Goal: Information Seeking & Learning: Learn about a topic

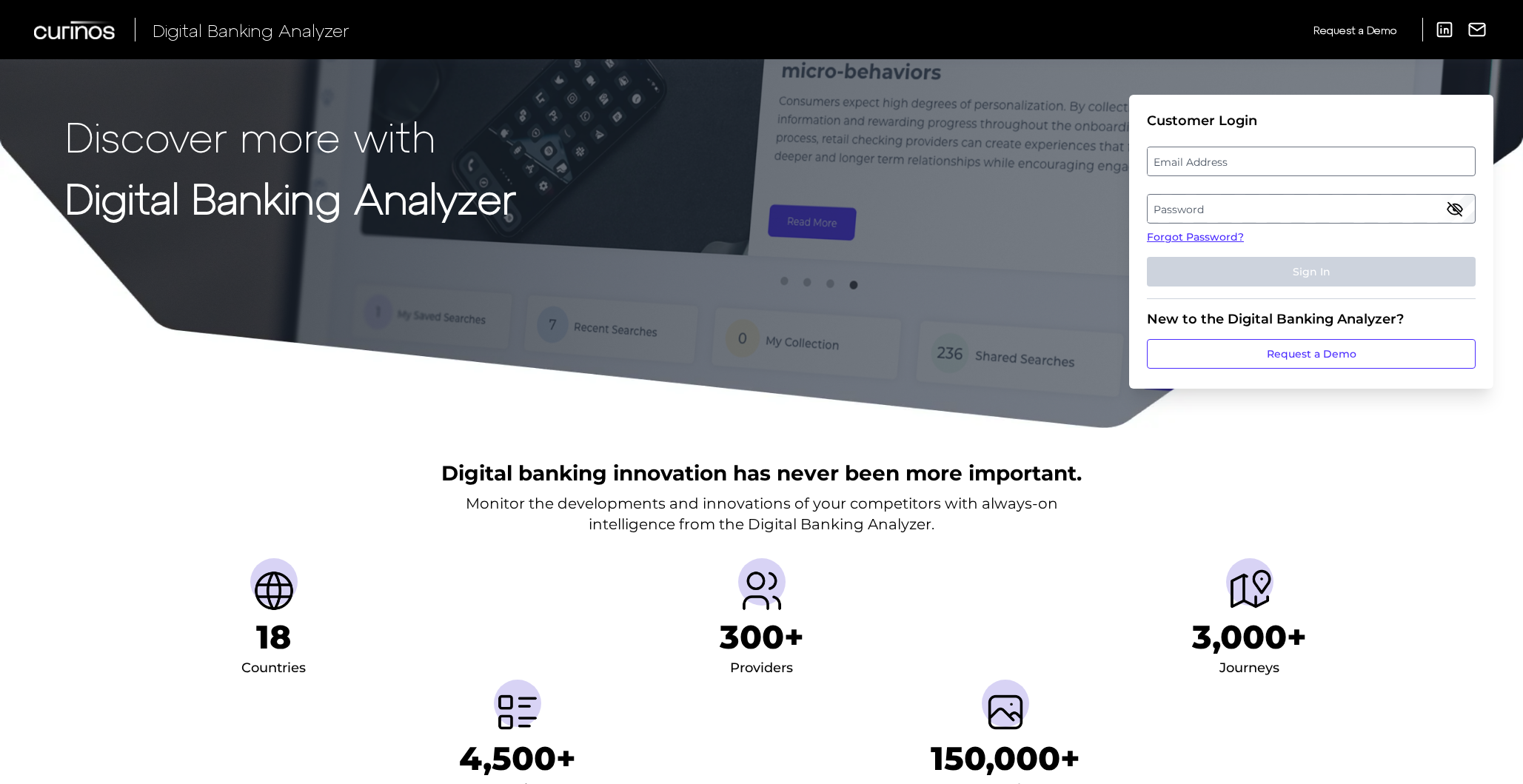
click at [1210, 165] on label "Email Address" at bounding box center [1310, 161] width 326 height 26
click at [1210, 165] on input "email" at bounding box center [1311, 161] width 329 height 30
click at [1211, 166] on input "Email Address" at bounding box center [1311, 161] width 329 height 30
type input "joislee@discover.com"
click at [1250, 199] on label "Password" at bounding box center [1310, 208] width 326 height 26
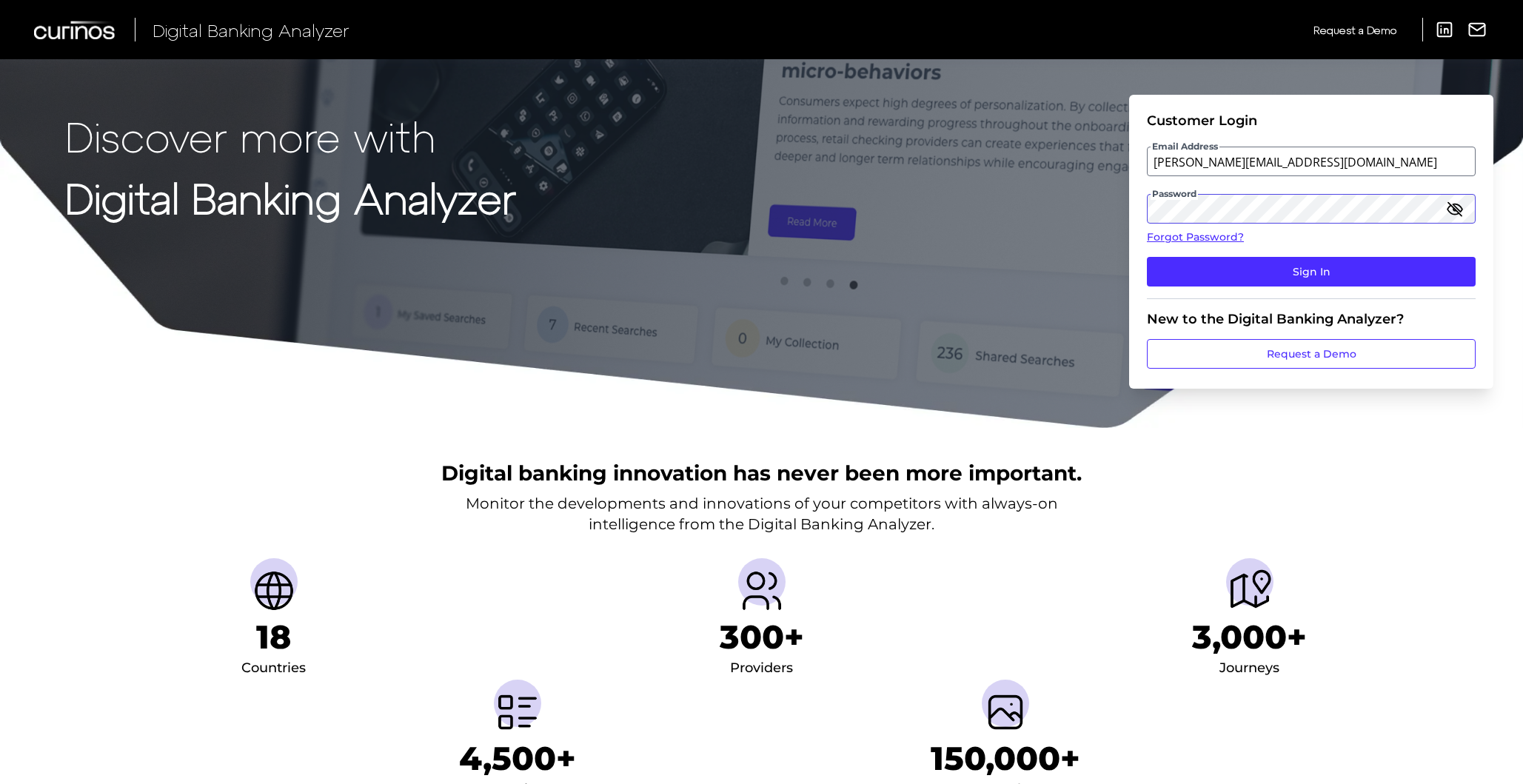
click at [1146, 257] on button "Sign In" at bounding box center [1311, 271] width 329 height 30
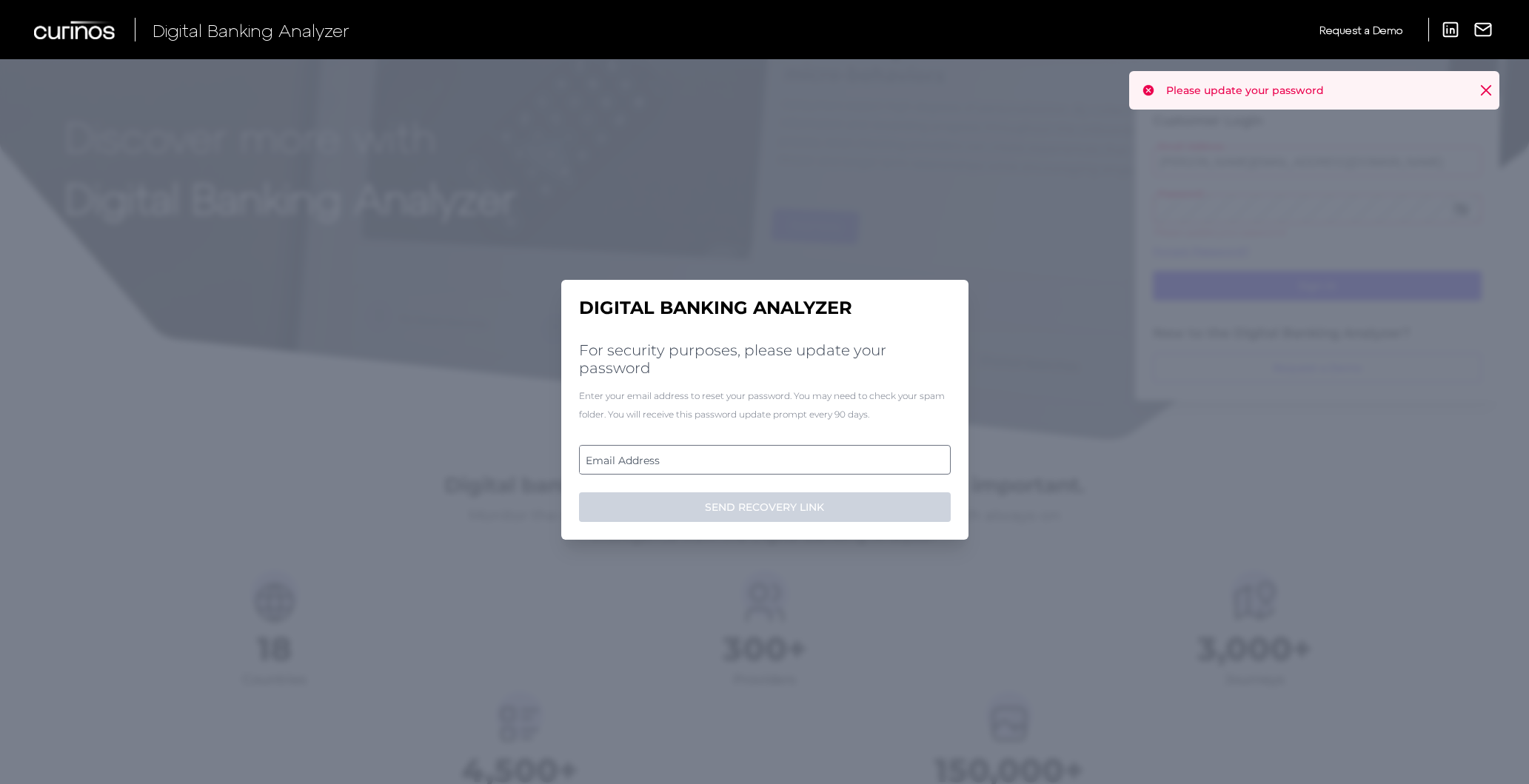
click at [661, 458] on label "Email Address" at bounding box center [765, 459] width 370 height 26
click at [661, 458] on input "email" at bounding box center [765, 459] width 371 height 30
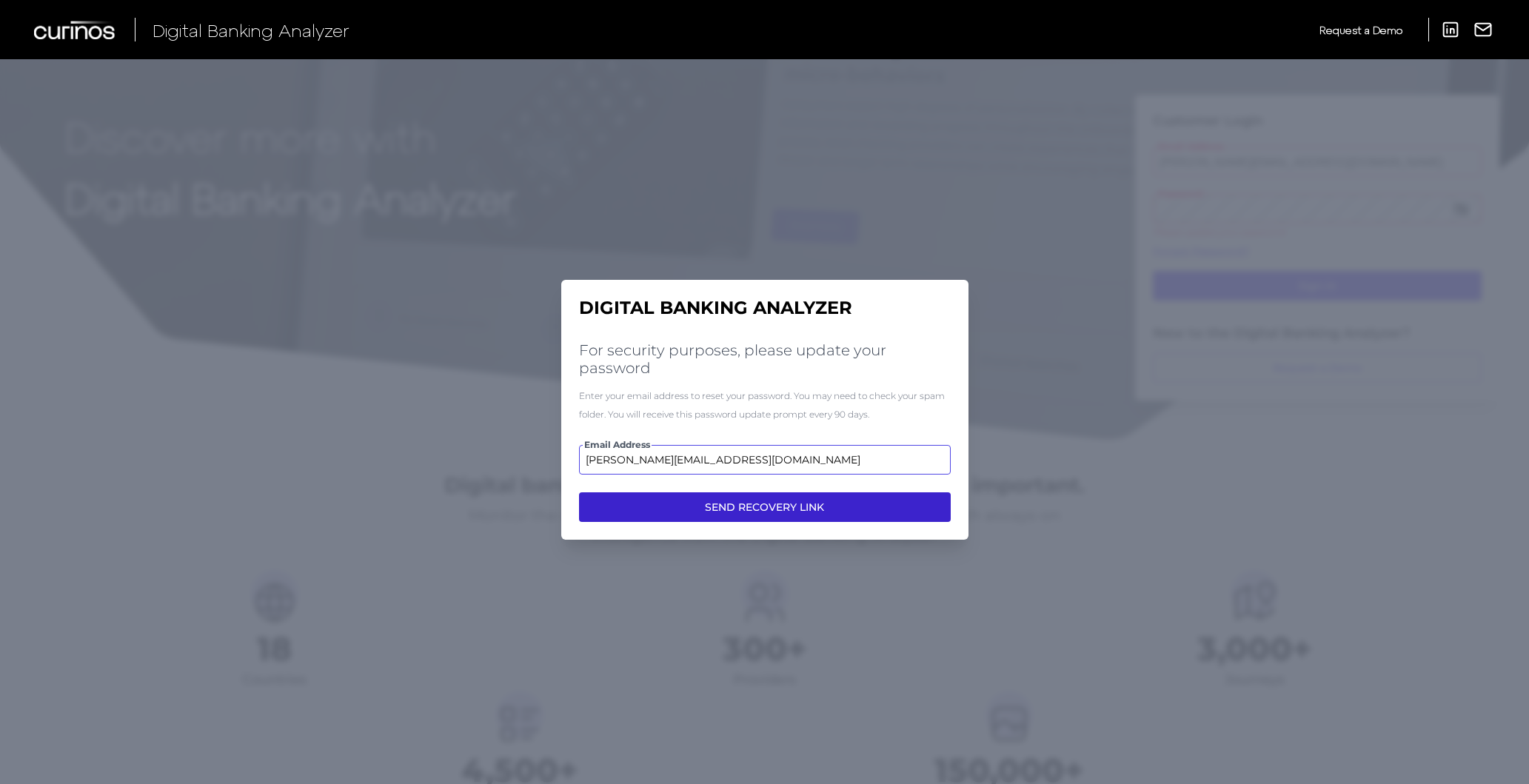
type input "joislee@discover.com"
click at [667, 508] on button "SEND RECOVERY LINK" at bounding box center [765, 507] width 371 height 30
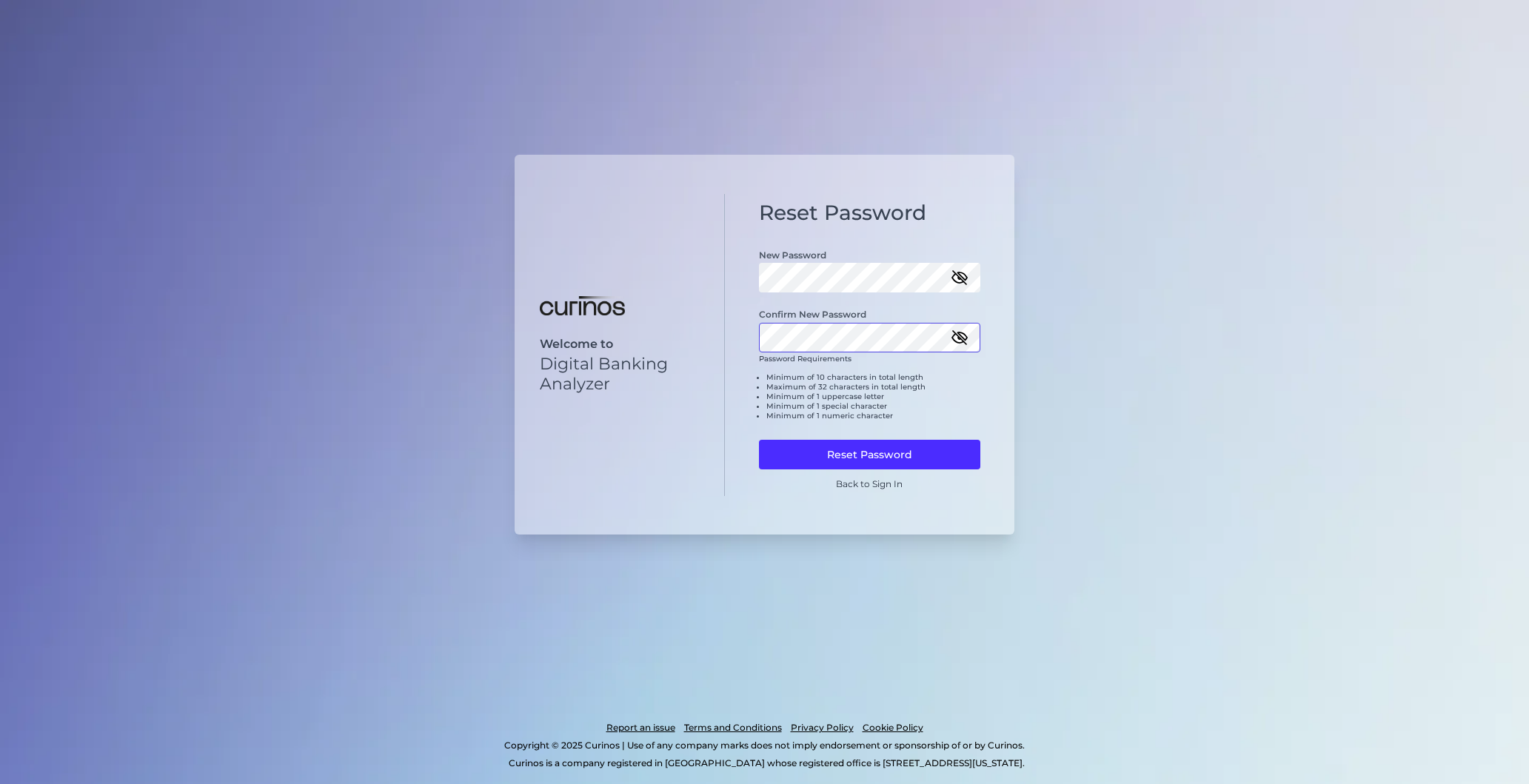
click at [759, 440] on button "Reset Password" at bounding box center [870, 454] width 222 height 30
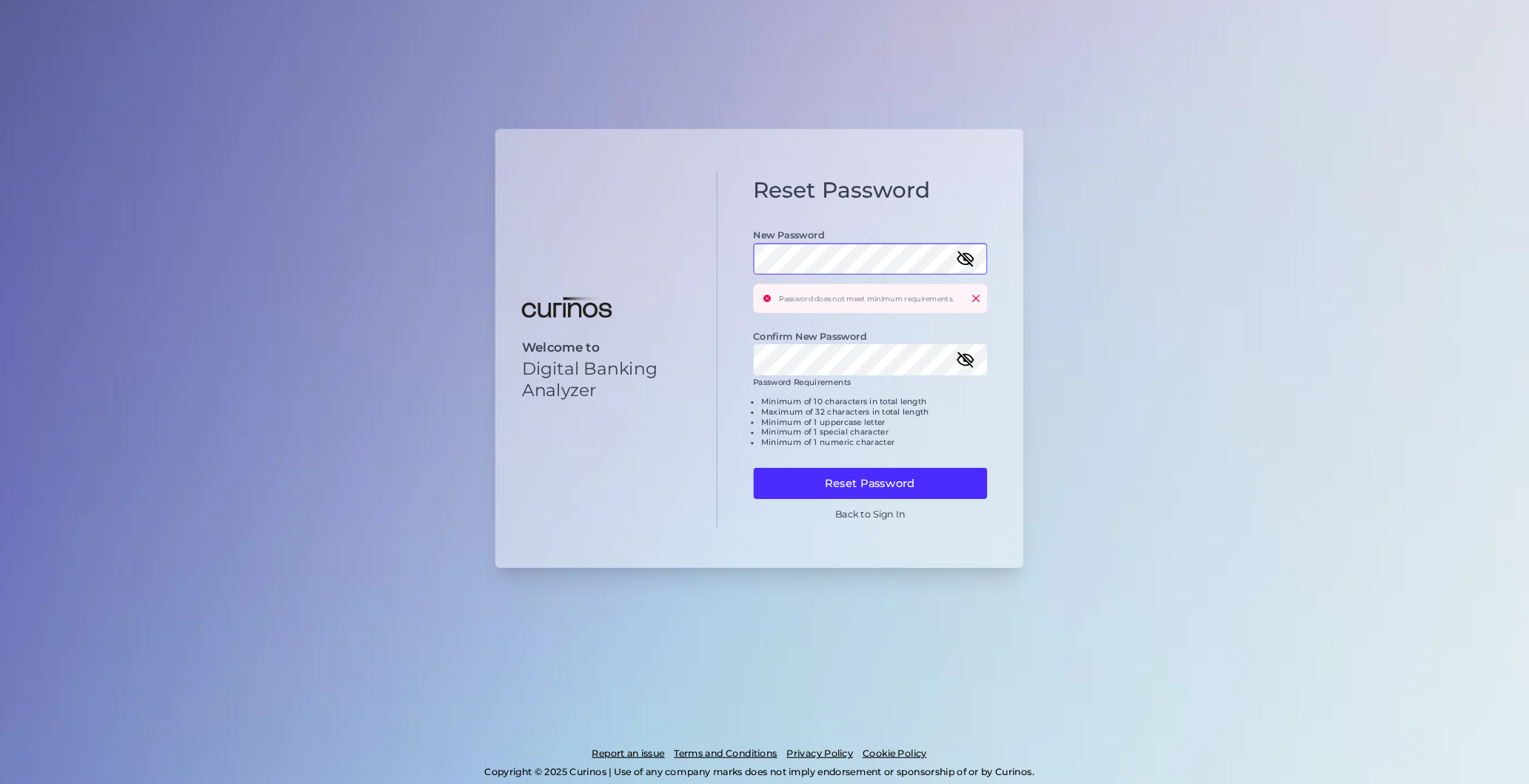
click at [744, 253] on div "Reset Password New Password Password does not meet minimum requirements. Confir…" at bounding box center [870, 345] width 290 height 337
click at [865, 475] on button "Reset Password" at bounding box center [870, 472] width 222 height 30
click at [955, 260] on icon "button" at bounding box center [959, 259] width 18 height 18
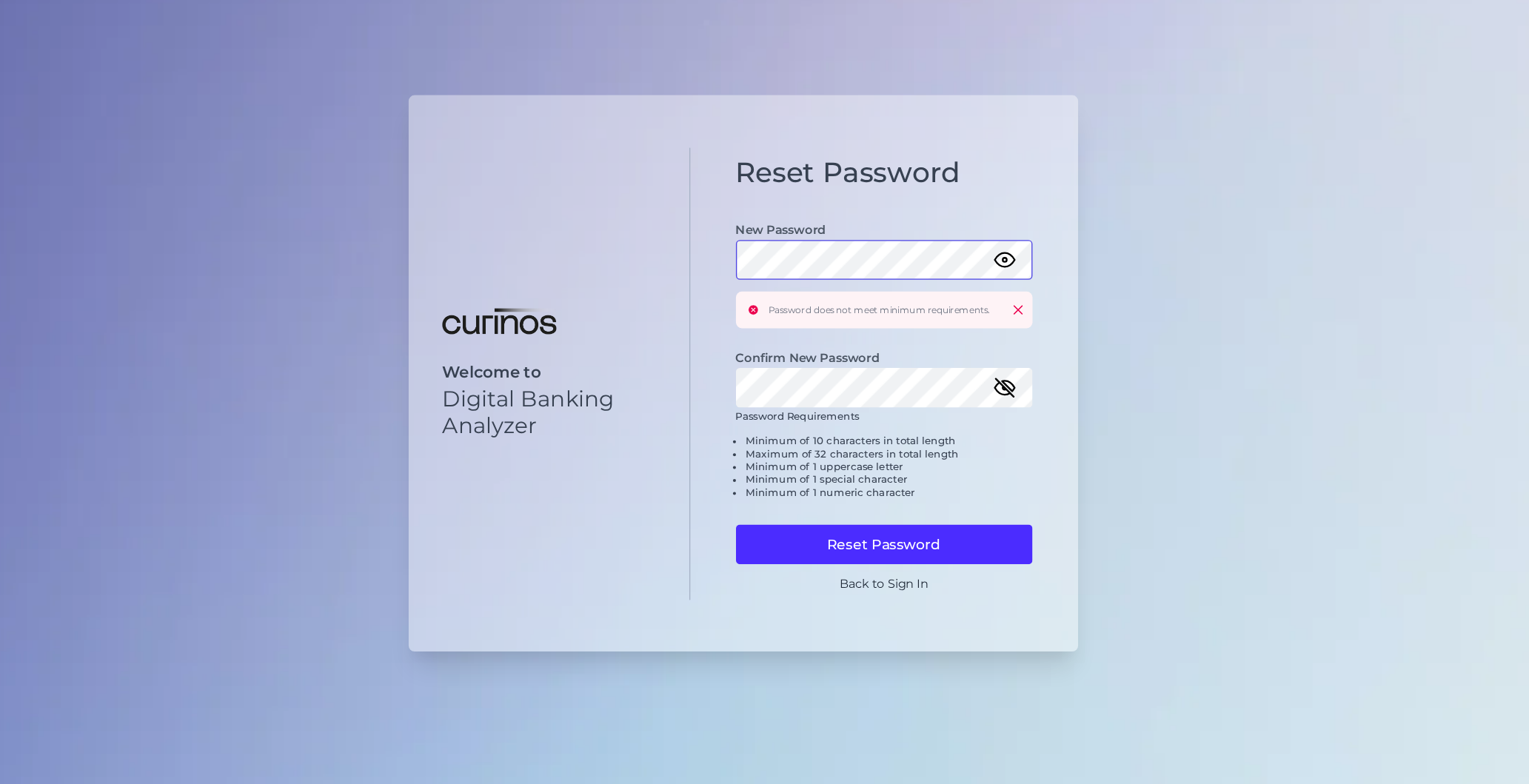
click at [744, 261] on div "Reset Password New Password Password does not meet minimum requirements. Confir…" at bounding box center [870, 345] width 290 height 337
click at [935, 403] on li "Maximum of 32 characters in total length" at bounding box center [873, 403] width 215 height 9
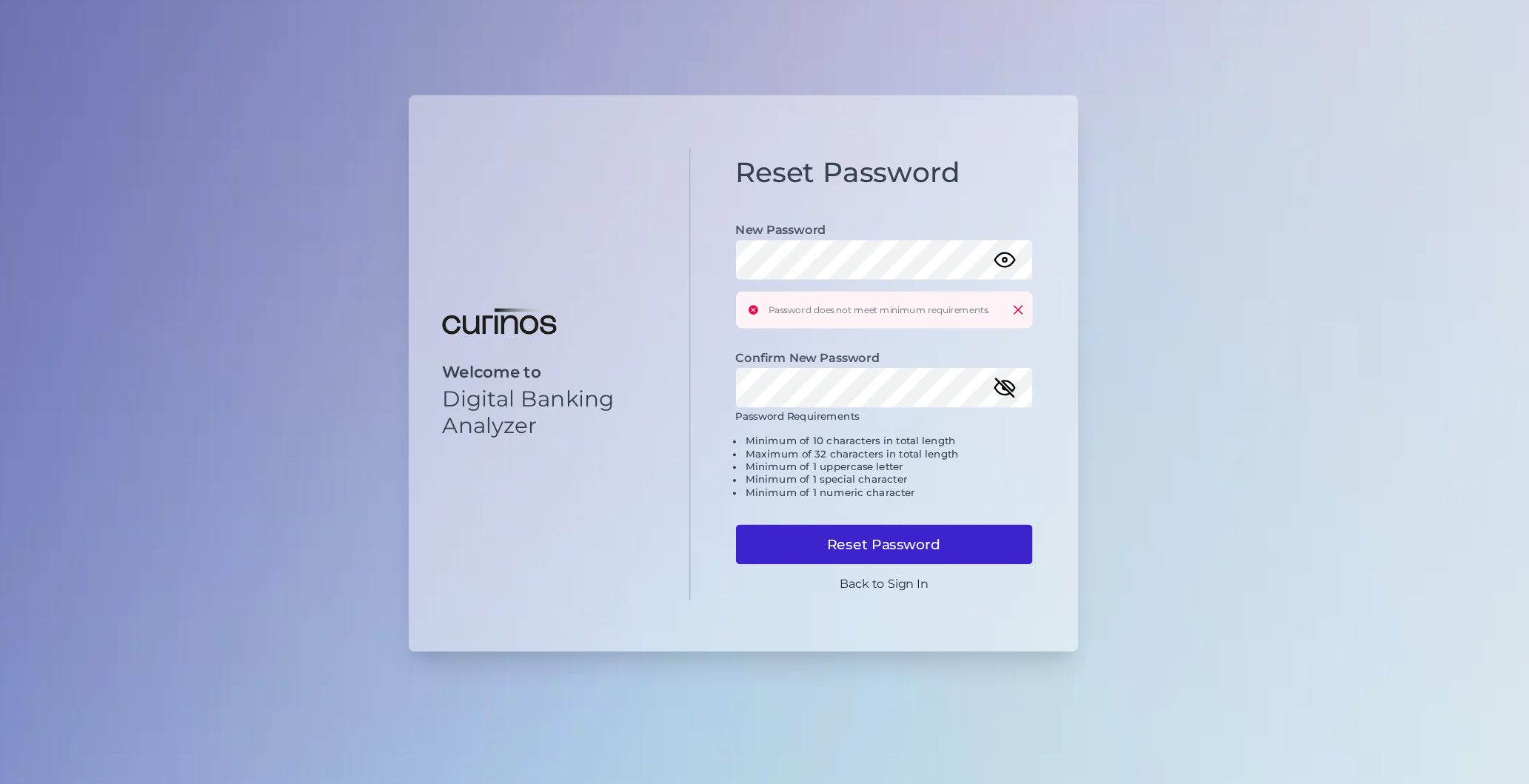
click at [890, 470] on button "Reset Password" at bounding box center [870, 472] width 222 height 30
click at [923, 470] on button "Reset Password" at bounding box center [870, 472] width 222 height 30
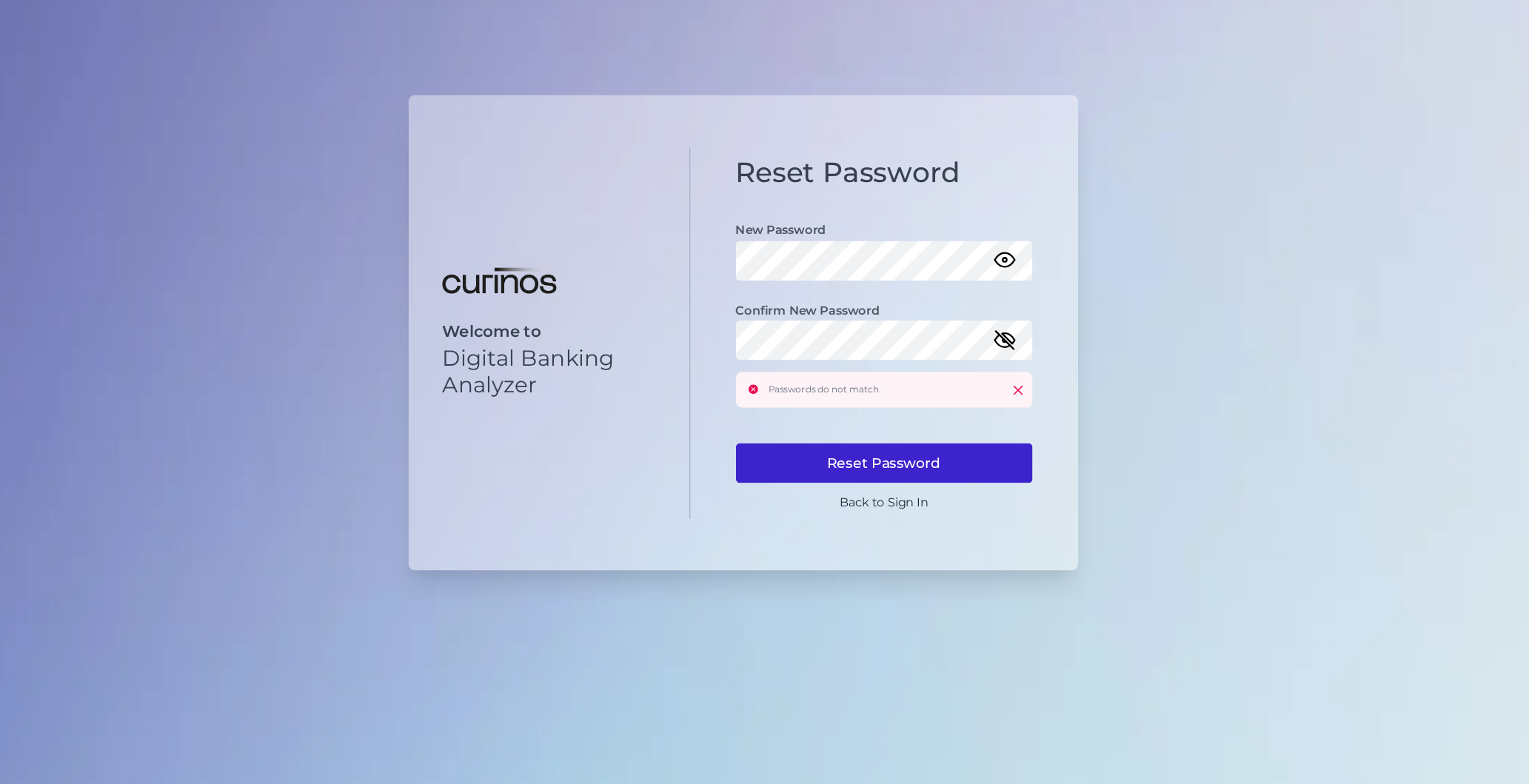
click at [880, 444] on button "Reset Password" at bounding box center [870, 442] width 222 height 30
click at [835, 444] on button "Reset Password" at bounding box center [870, 442] width 222 height 30
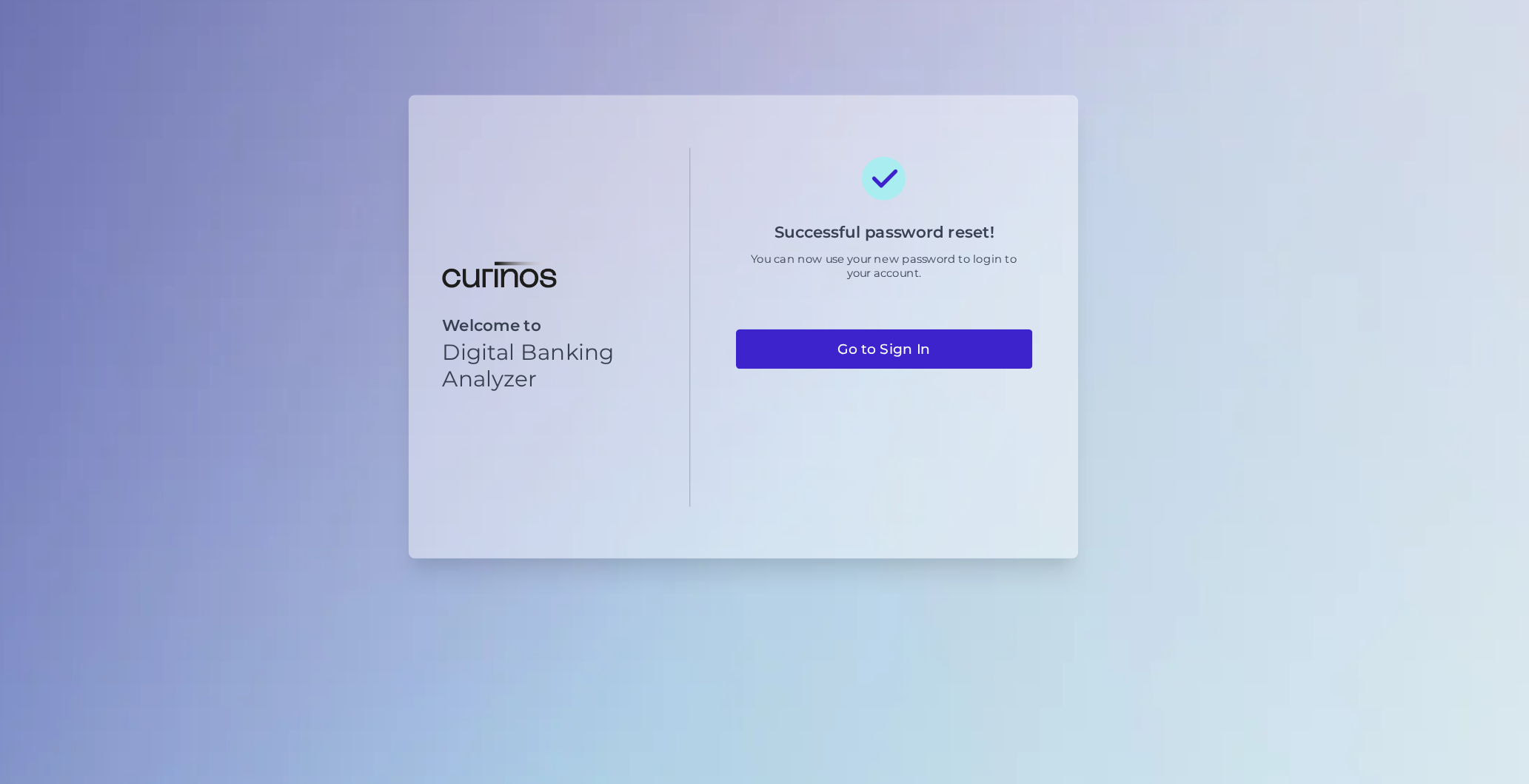
click at [860, 364] on link "Go to Sign In" at bounding box center [870, 361] width 222 height 30
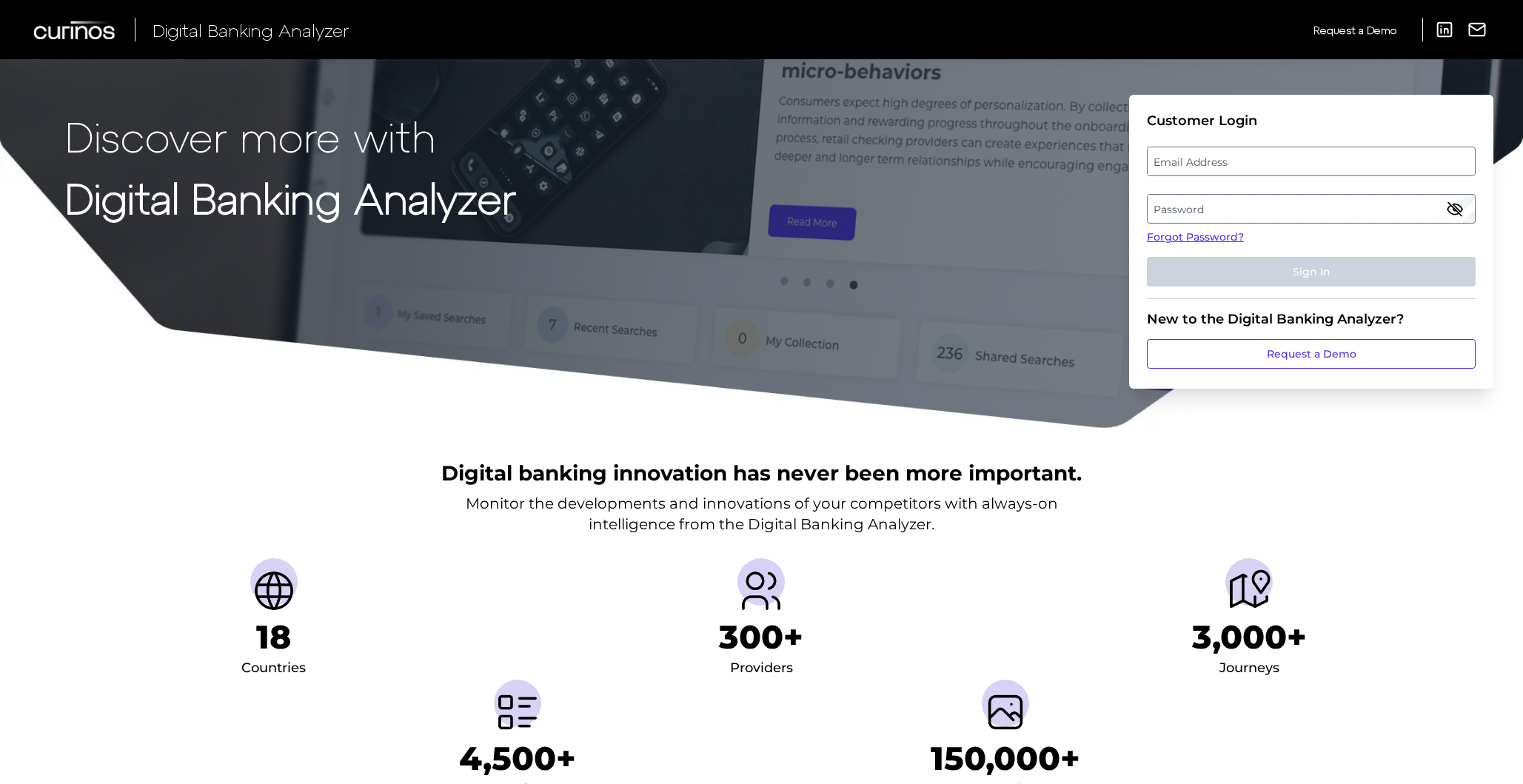
click at [1227, 153] on label "Email Address" at bounding box center [1310, 161] width 326 height 26
click at [1227, 153] on input "email" at bounding box center [1311, 161] width 329 height 30
click at [1221, 166] on input "Email Address" at bounding box center [1311, 161] width 329 height 30
type input "djoisle"
drag, startPoint x: 1269, startPoint y: 162, endPoint x: 1083, endPoint y: 160, distance: 186.0
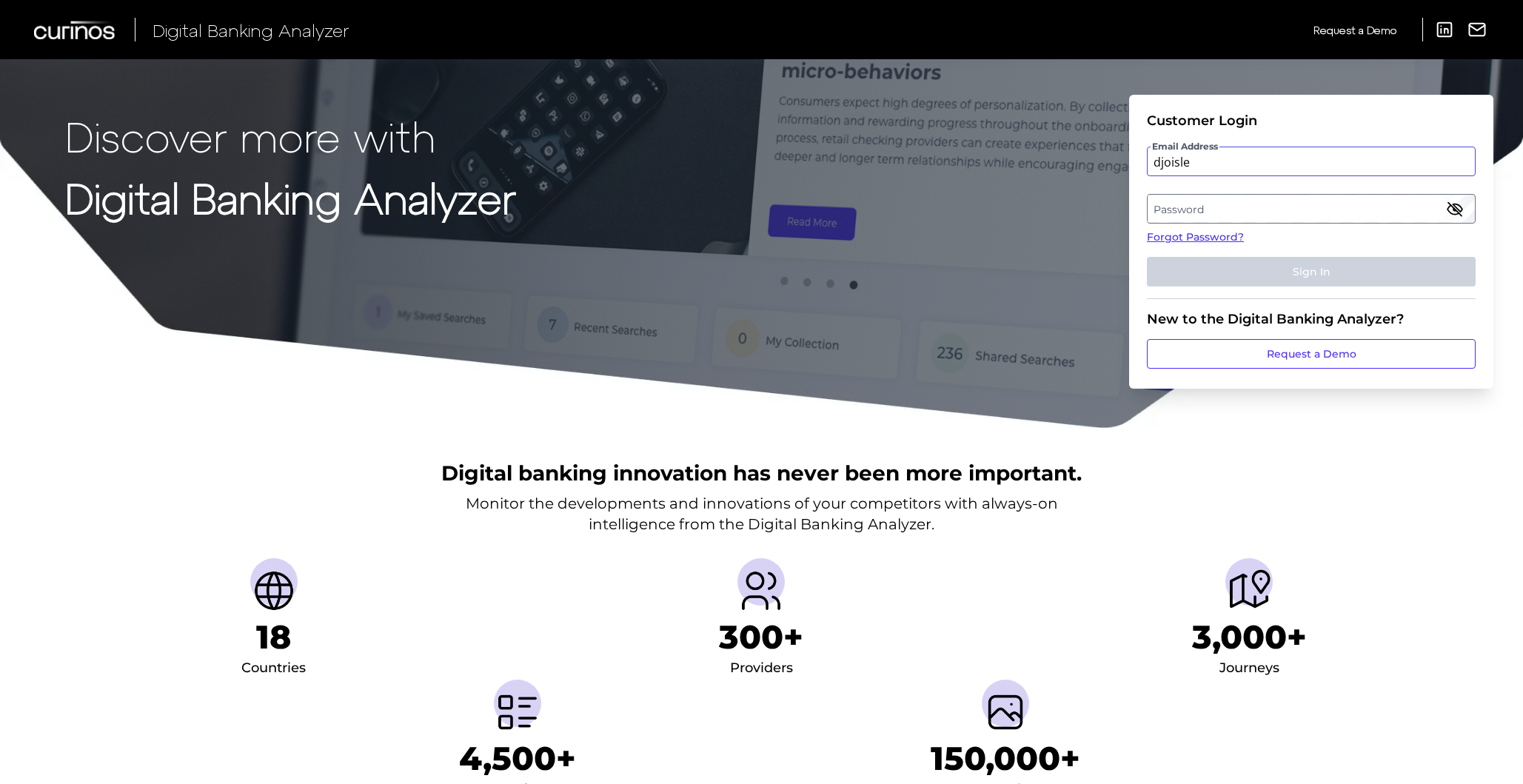
click at [1083, 160] on div "Discover more with Digital Banking Analyzer Customer Login Email Address djoisl…" at bounding box center [762, 214] width 1523 height 429
click at [1336, 164] on label "Email Address" at bounding box center [1310, 161] width 326 height 26
click at [1336, 164] on input "email" at bounding box center [1311, 161] width 329 height 30
click at [1298, 164] on input "Email Address" at bounding box center [1311, 161] width 329 height 30
type input "joislee@discover.com"
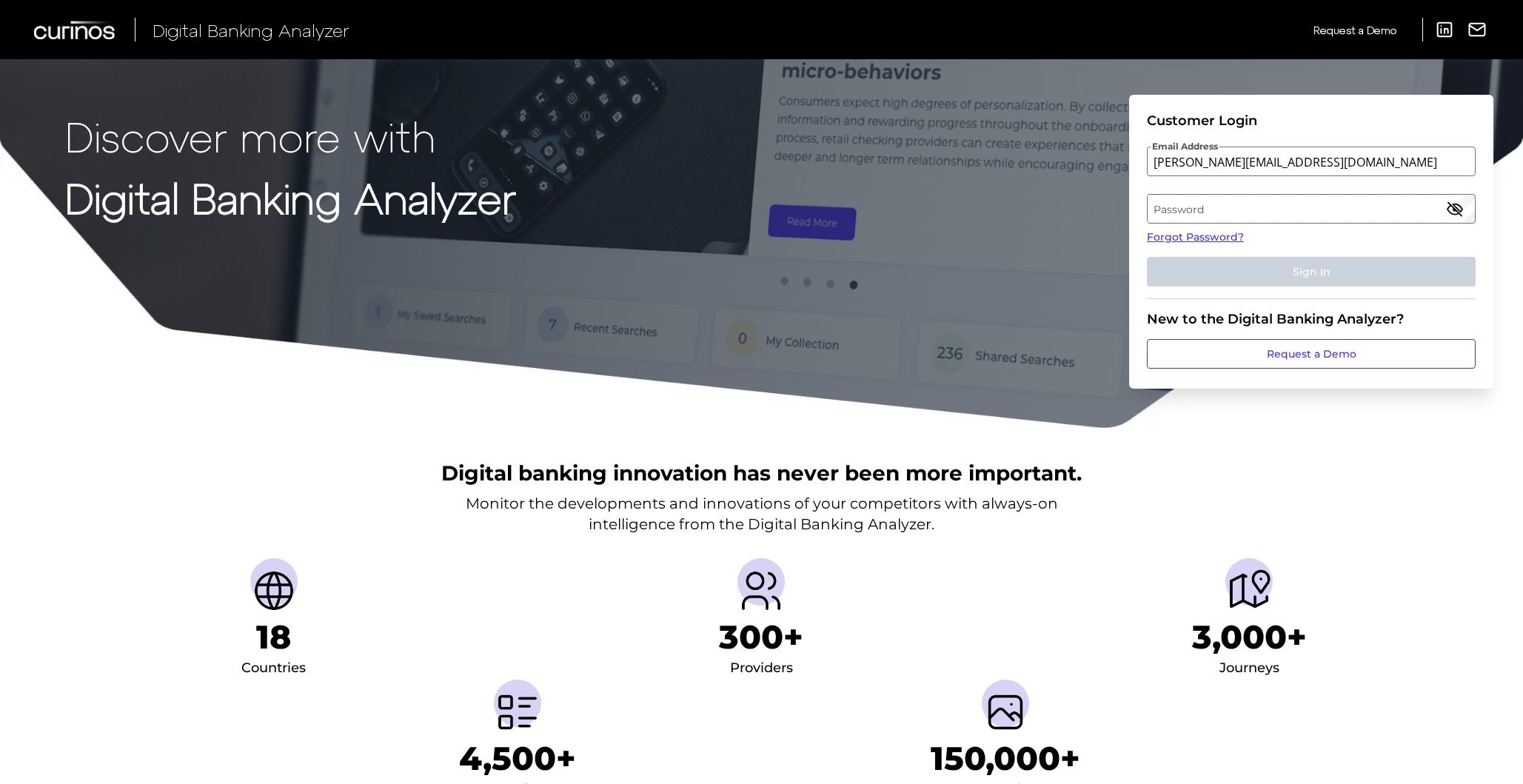
click at [1256, 206] on label "Password" at bounding box center [1310, 208] width 326 height 26
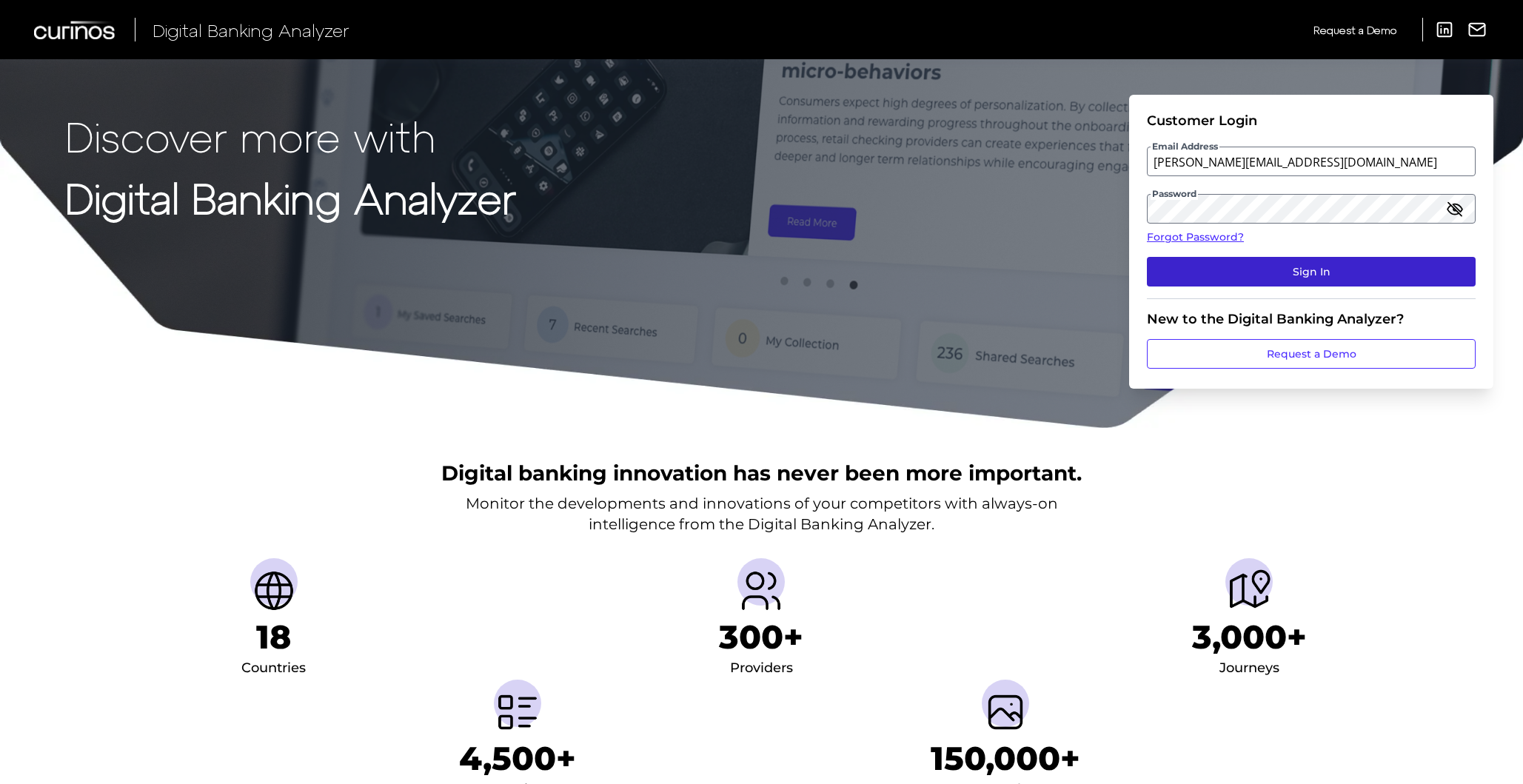
click at [1364, 262] on button "Sign In" at bounding box center [1311, 271] width 329 height 30
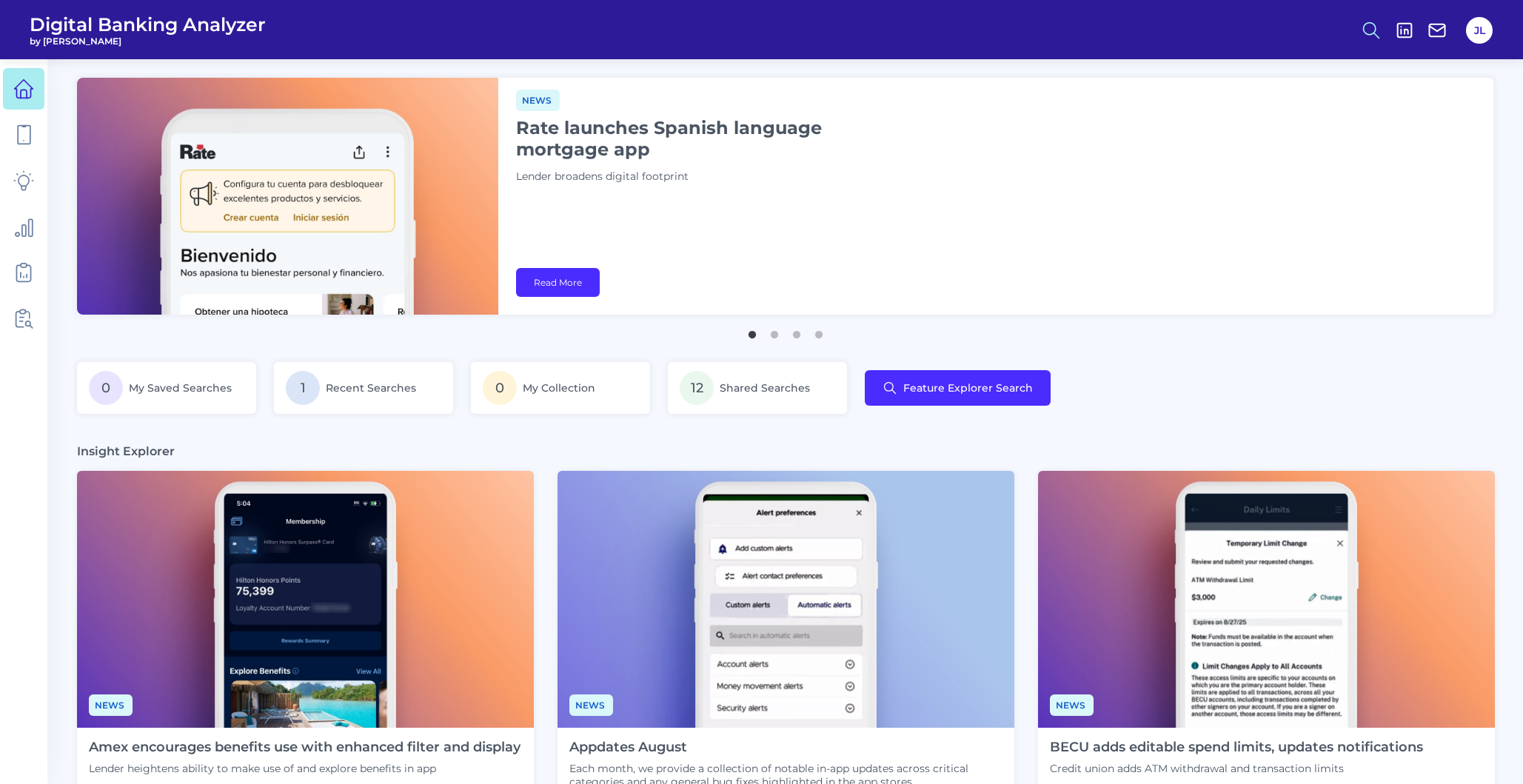
click at [1375, 27] on circle at bounding box center [1370, 28] width 12 height 12
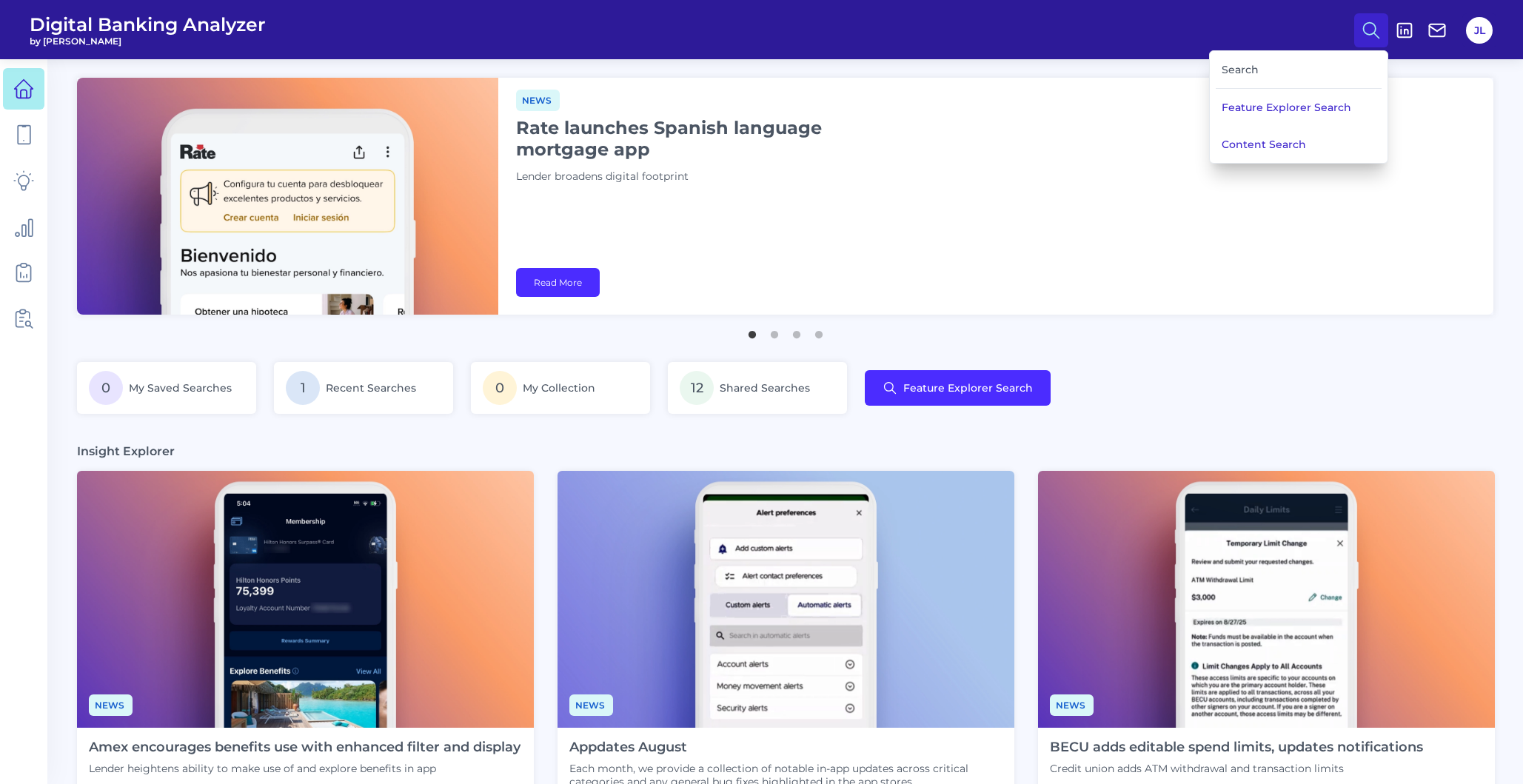
click at [1315, 64] on div "Search" at bounding box center [1299, 70] width 166 height 38
click at [1272, 74] on div "Search" at bounding box center [1299, 70] width 166 height 38
click at [1241, 71] on div "Search" at bounding box center [1299, 70] width 166 height 38
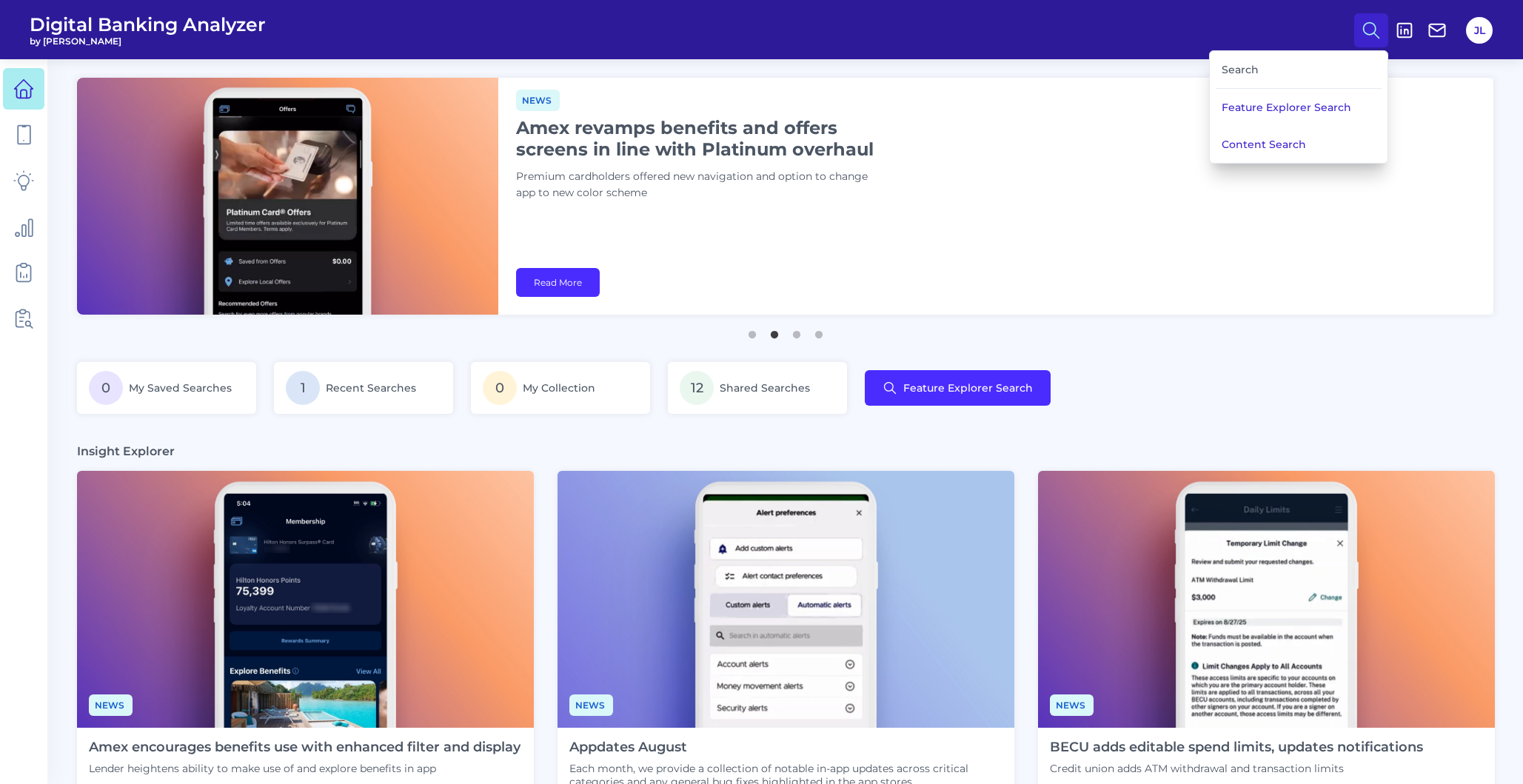
click at [1241, 71] on div "Search" at bounding box center [1299, 70] width 166 height 38
click at [1266, 68] on div "Search" at bounding box center [1299, 70] width 166 height 38
click at [1280, 134] on button "Content Search" at bounding box center [1299, 144] width 178 height 37
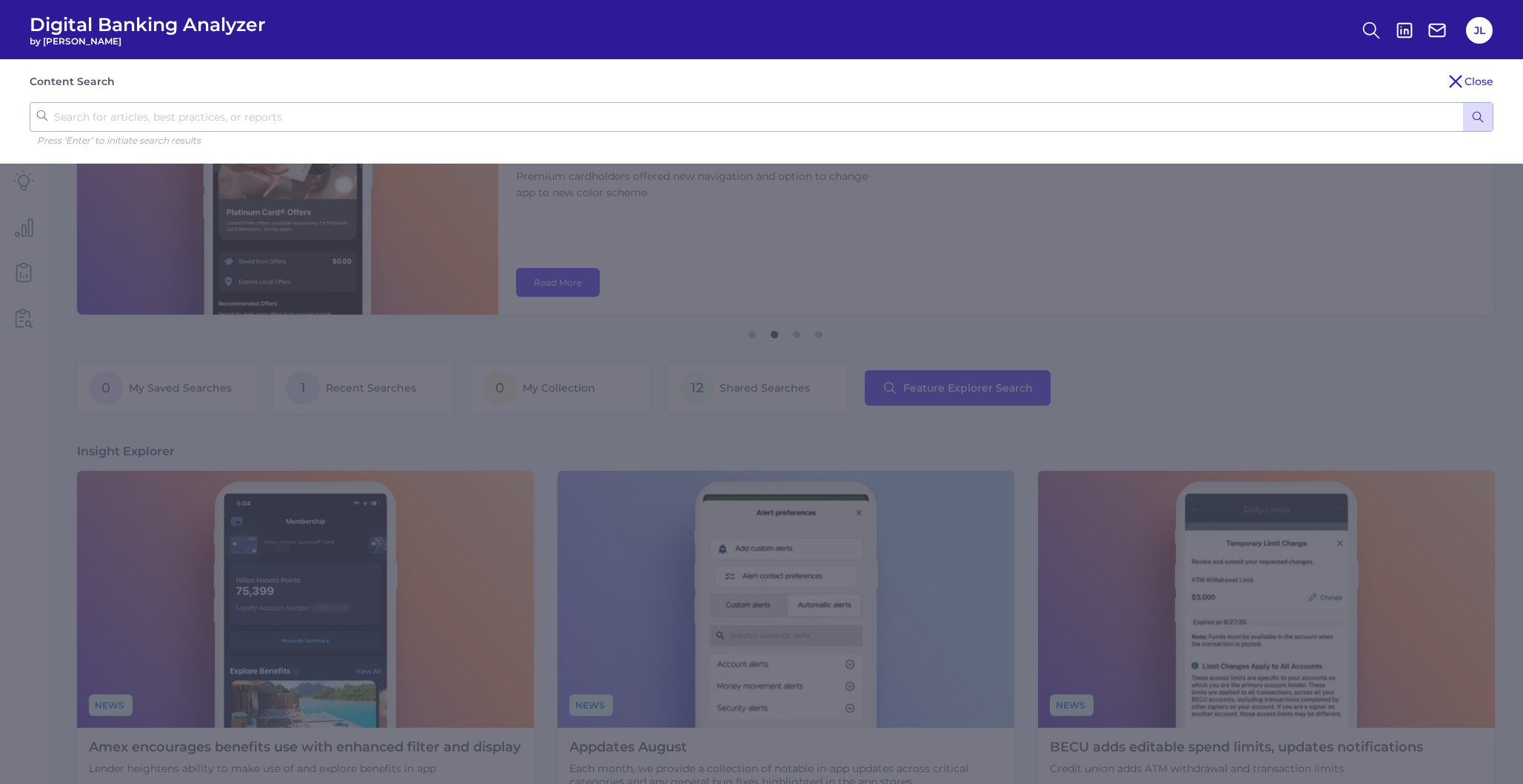
click at [956, 130] on input "text" at bounding box center [762, 116] width 1464 height 30
type input ";"
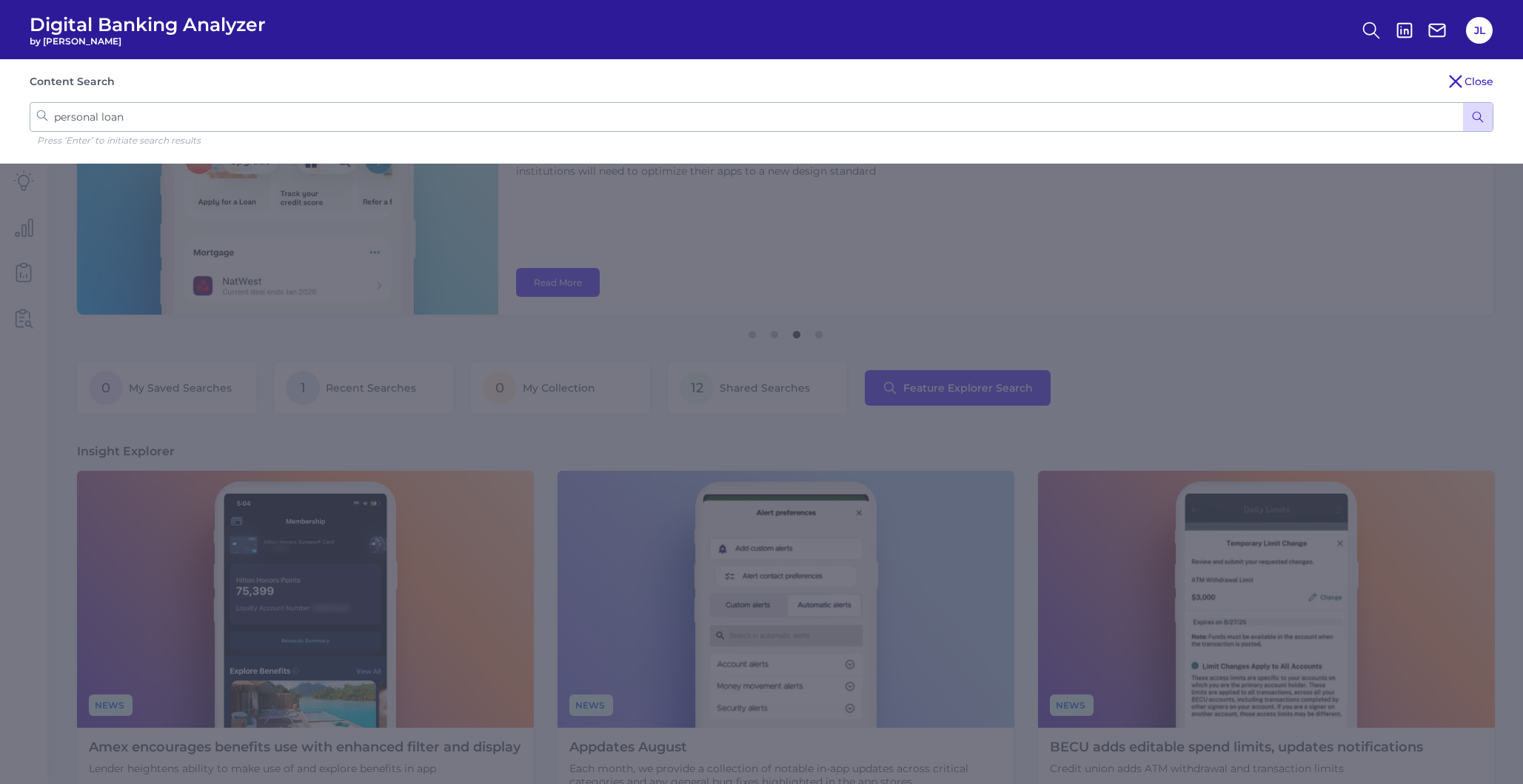
type input "personal loan"
click at [1463, 103] on button "submit" at bounding box center [1477, 116] width 30 height 28
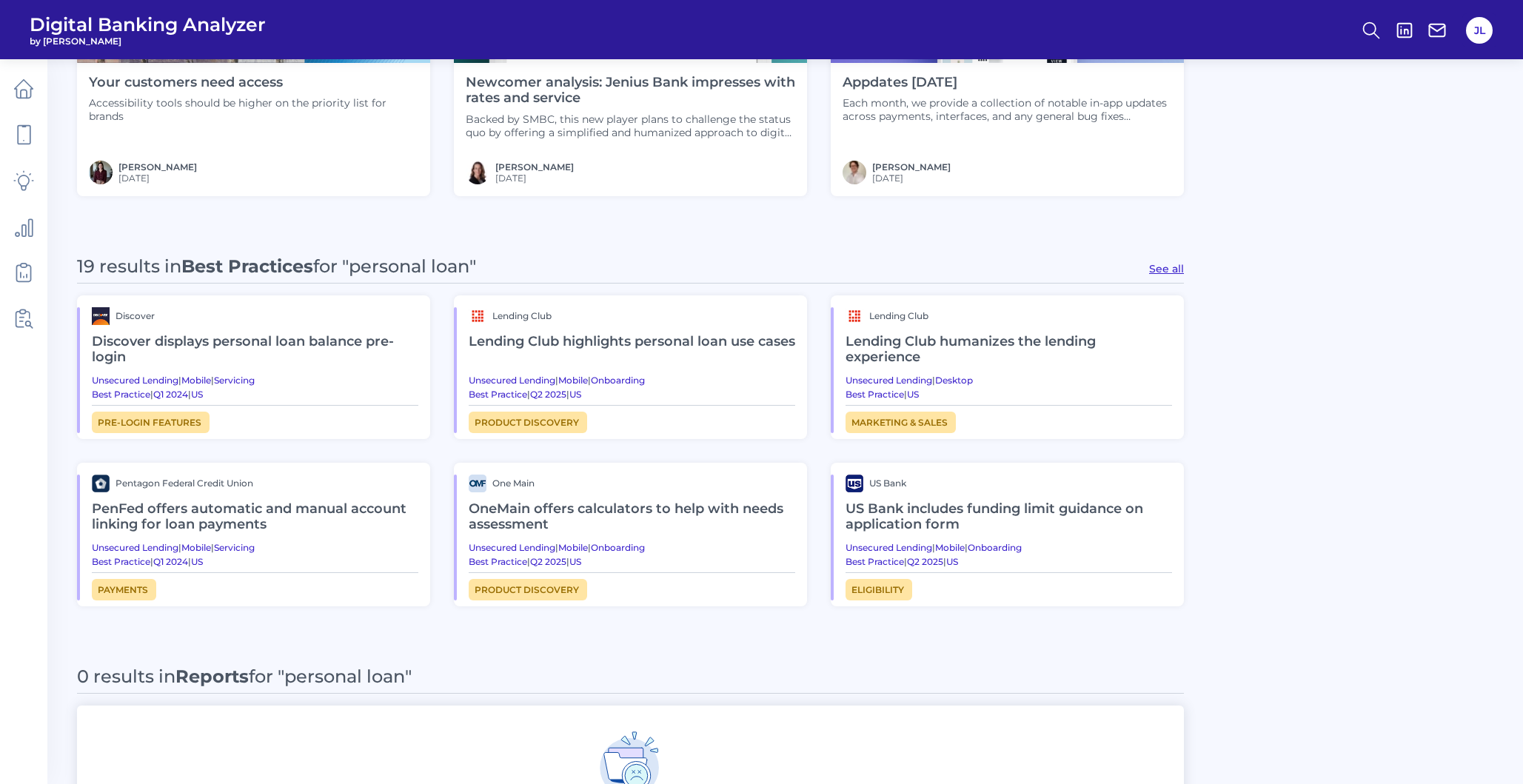
scroll to position [644, 0]
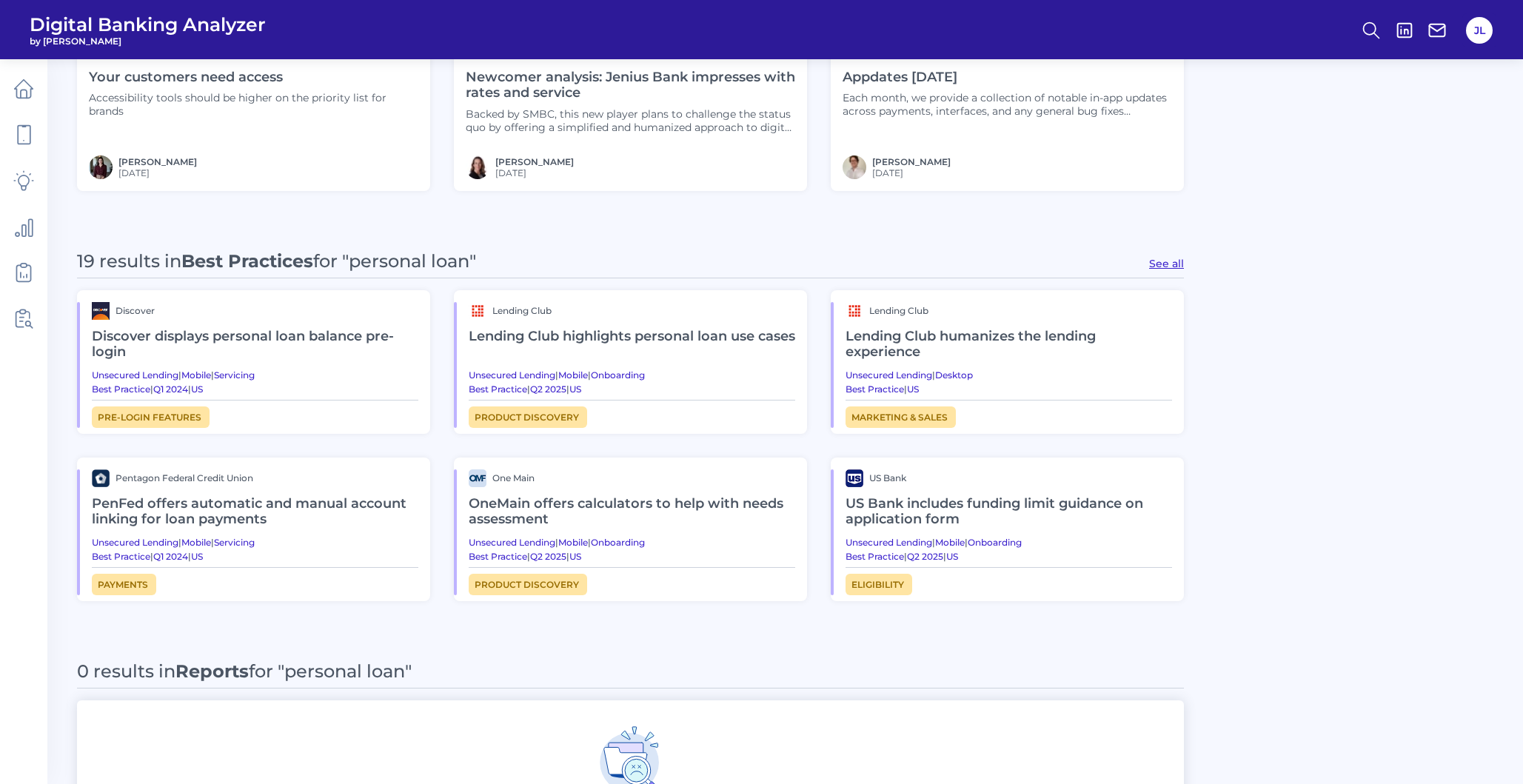
click at [298, 384] on div "Best Practice | Q1 2024 | US" at bounding box center [254, 388] width 326 height 11
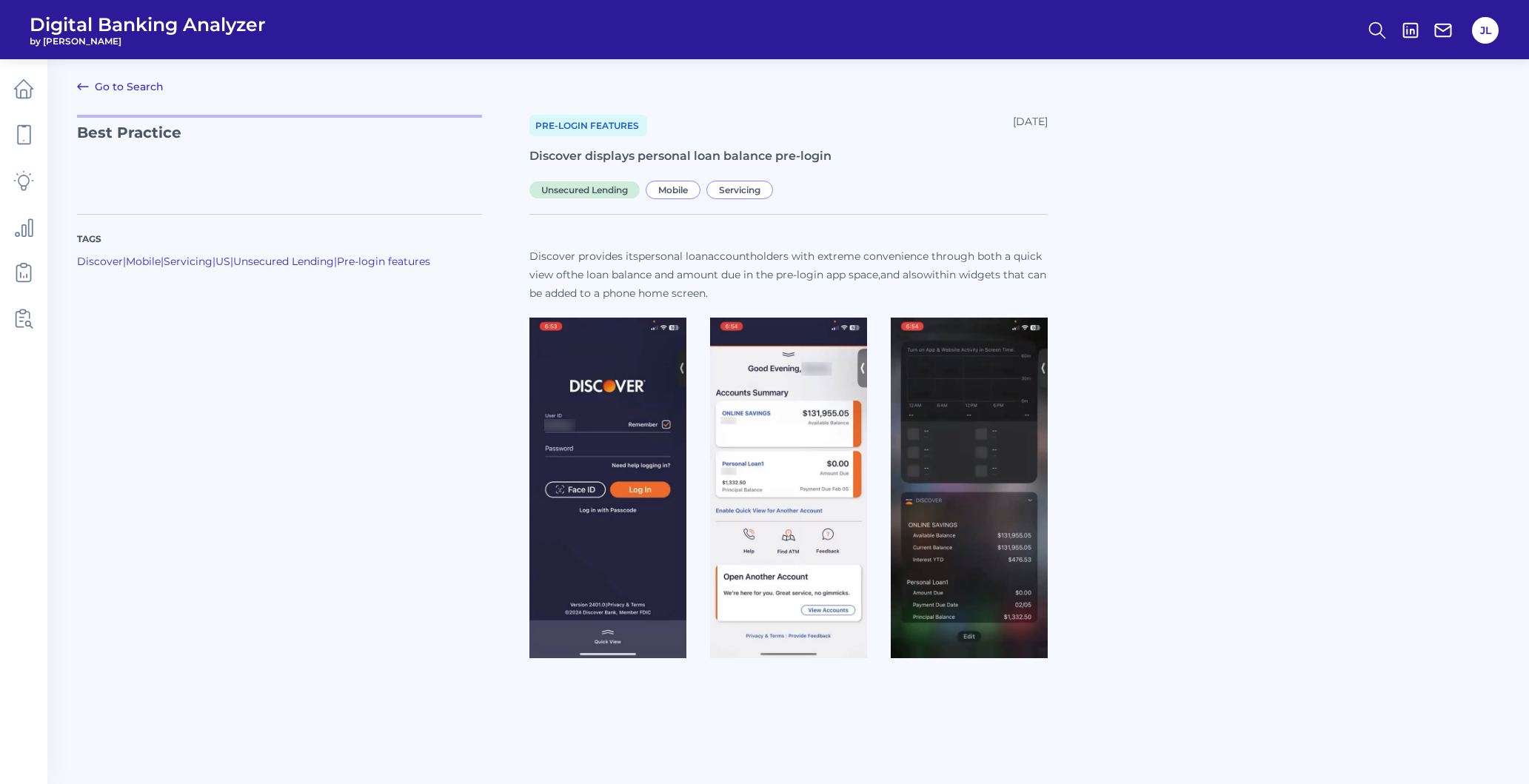
click at [131, 89] on link "Go to Search" at bounding box center [120, 86] width 86 height 18
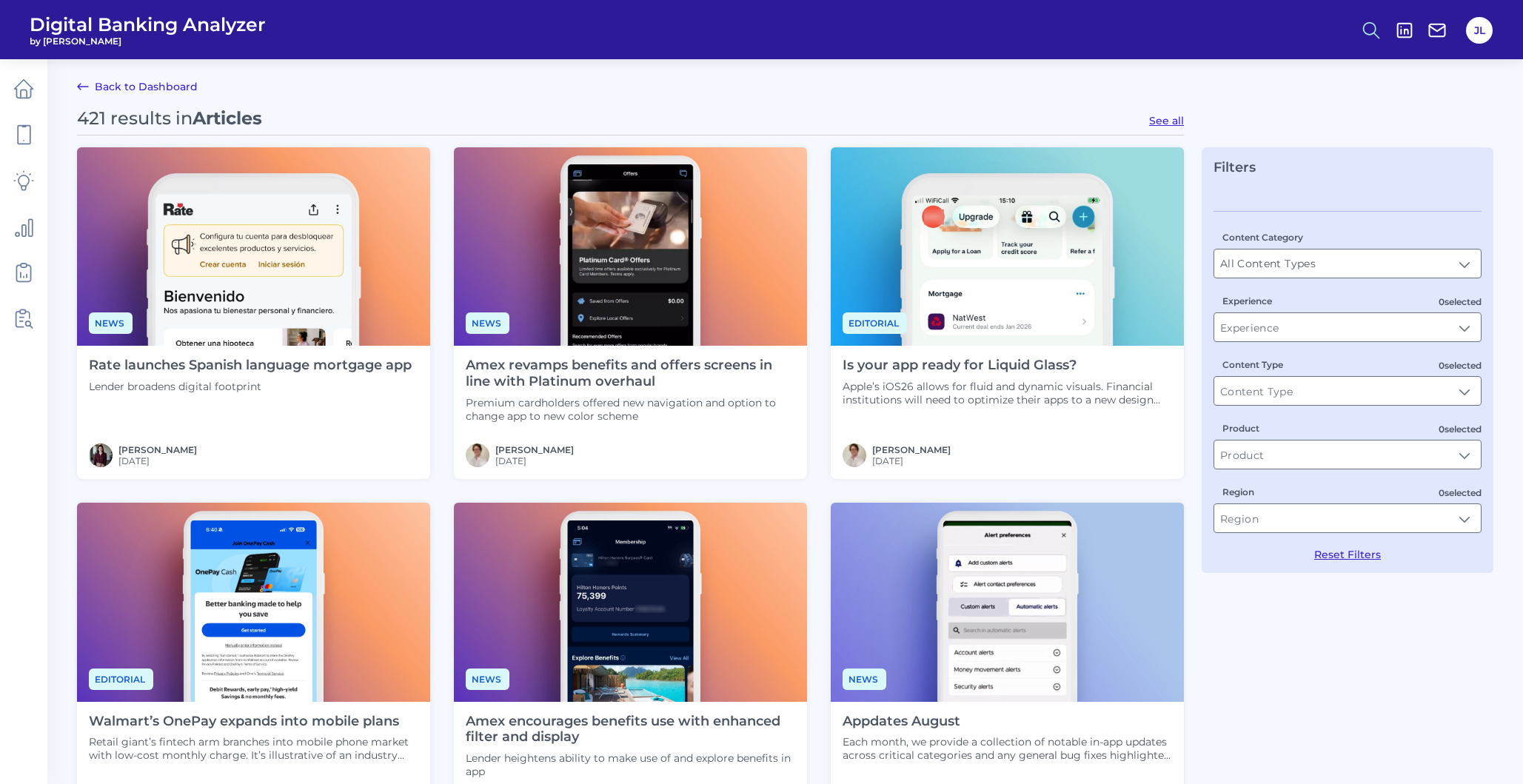
click at [1371, 36] on icon at bounding box center [1371, 31] width 20 height 20
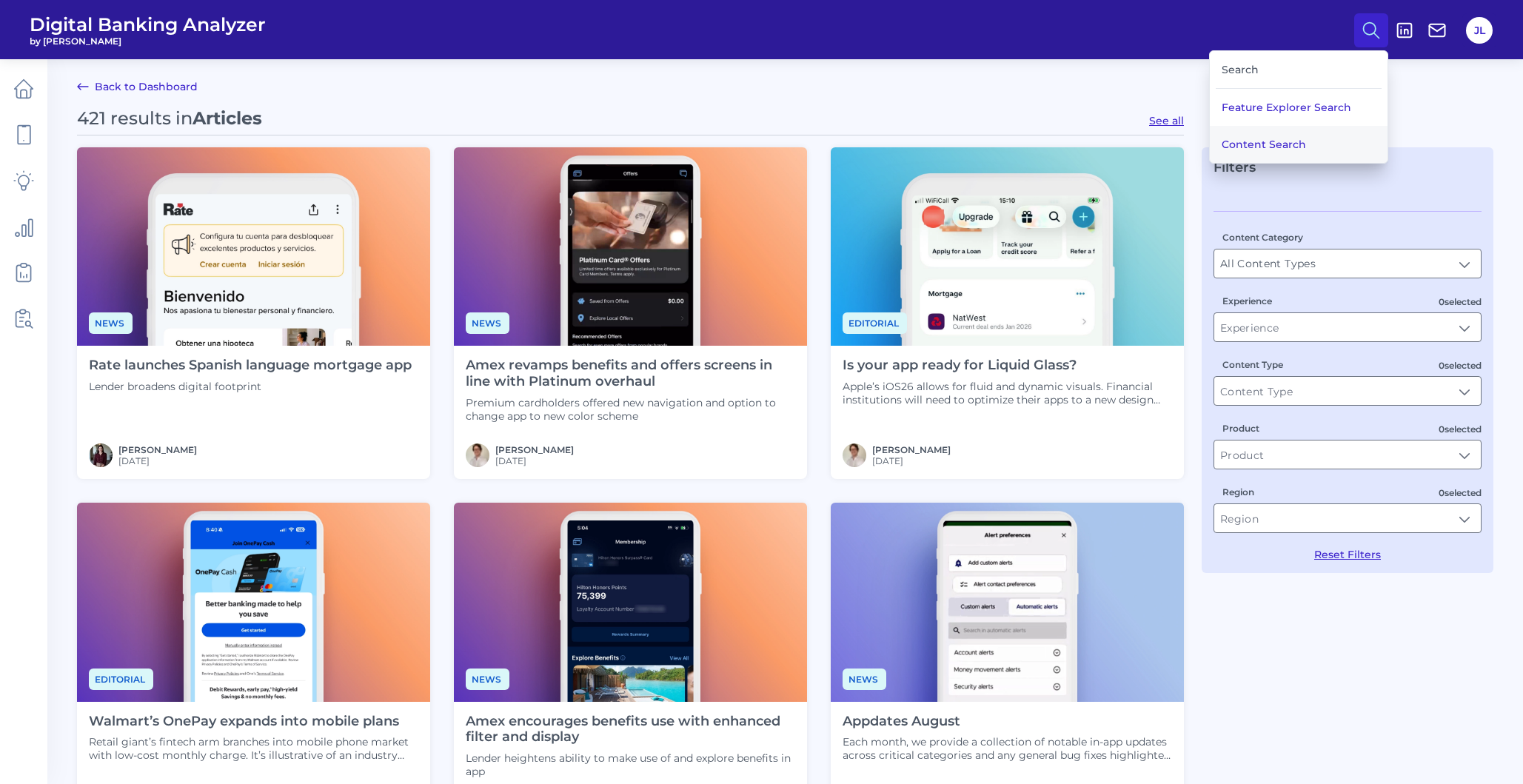
click at [1304, 133] on button "Content Search" at bounding box center [1299, 144] width 178 height 37
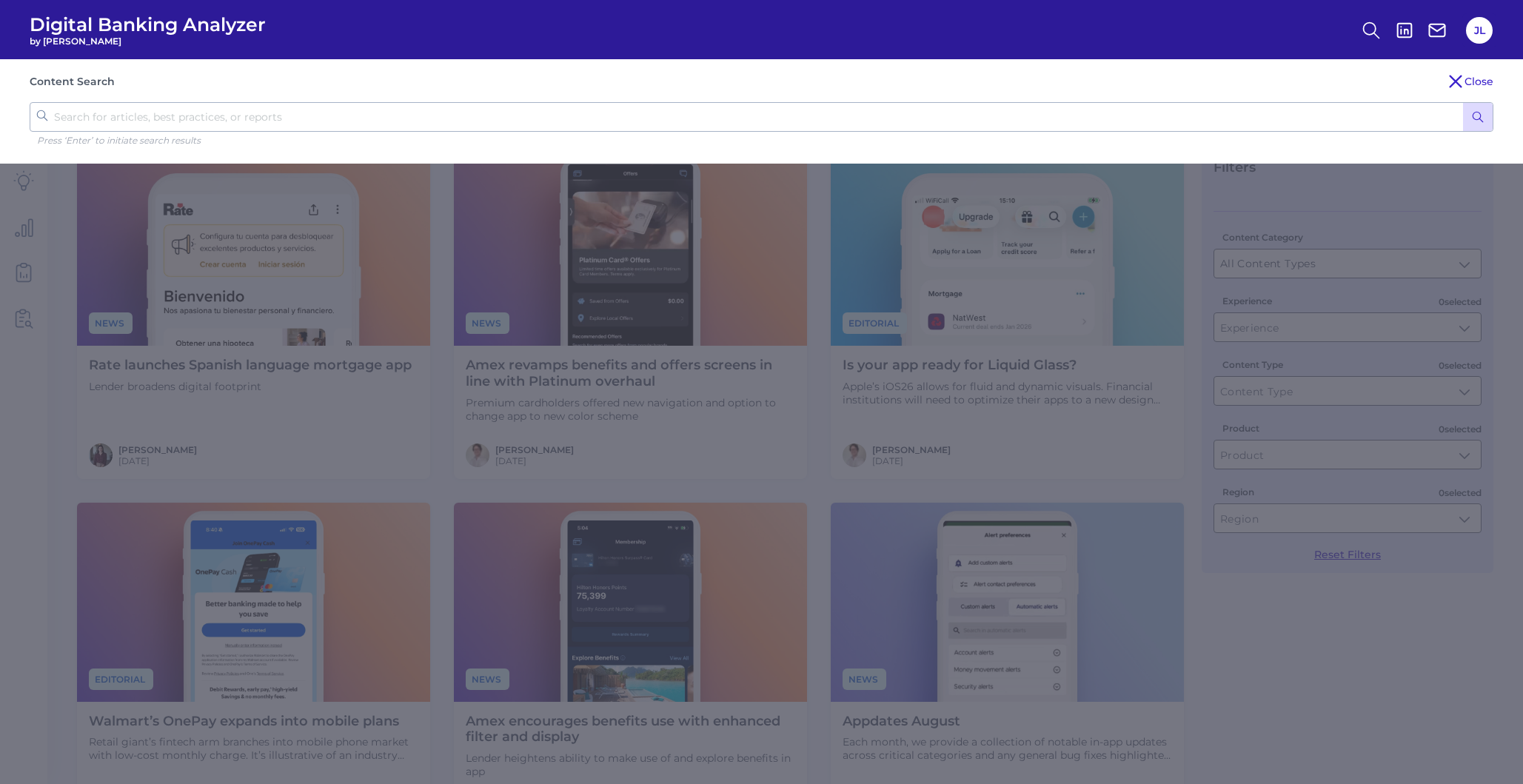
click at [1198, 119] on input "text" at bounding box center [762, 116] width 1464 height 30
type input "loan"
click at [1463, 103] on button "submit" at bounding box center [1477, 116] width 30 height 28
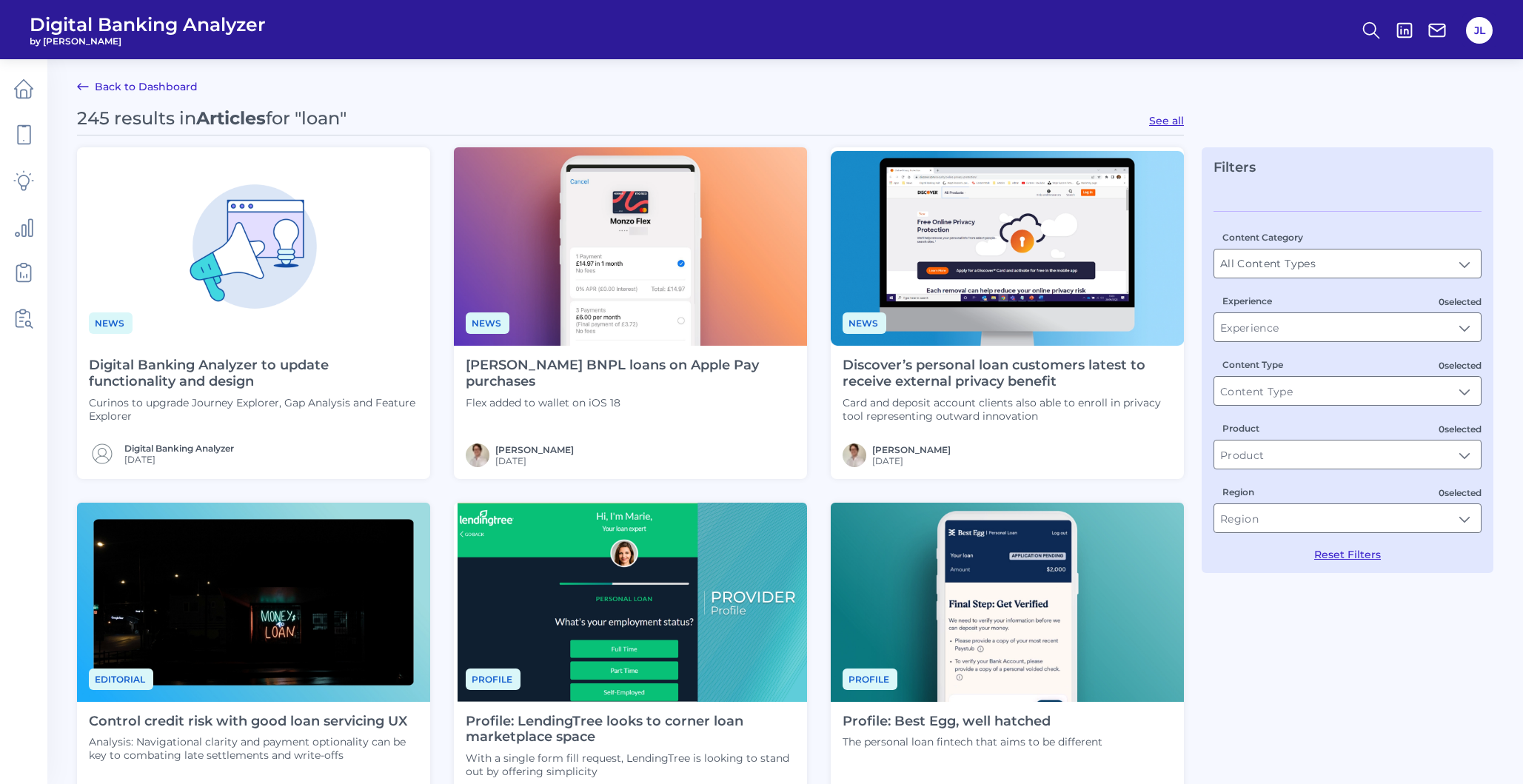
click at [1337, 347] on div "Content Category All Content Types All Content Types 0 selected Experience 0 se…" at bounding box center [1347, 386] width 268 height 350
click at [1321, 453] on input "Product" at bounding box center [1347, 453] width 266 height 28
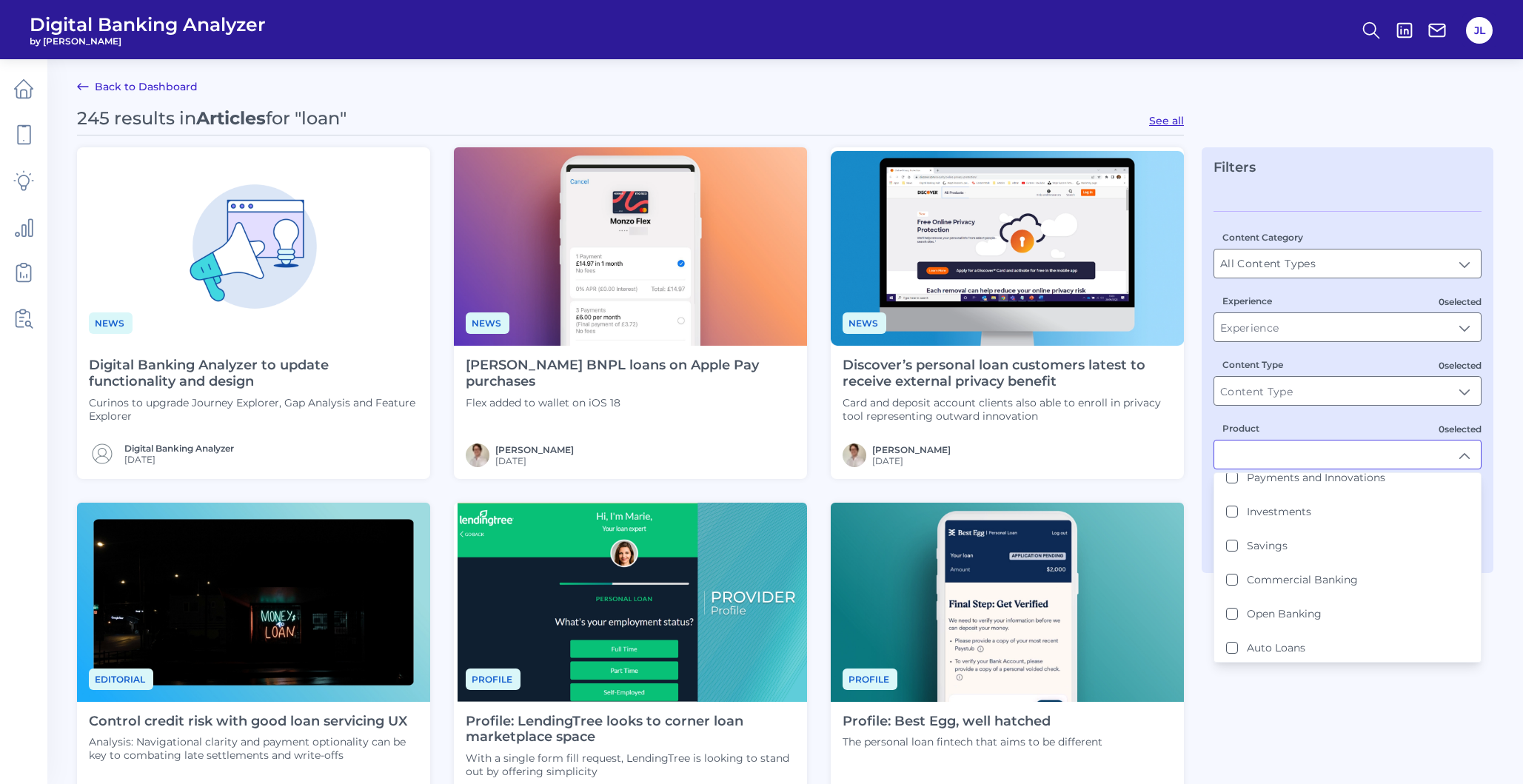
scroll to position [288, 0]
click at [1308, 541] on li "Auto Loans" at bounding box center [1347, 542] width 266 height 34
type input "Auto Loans"
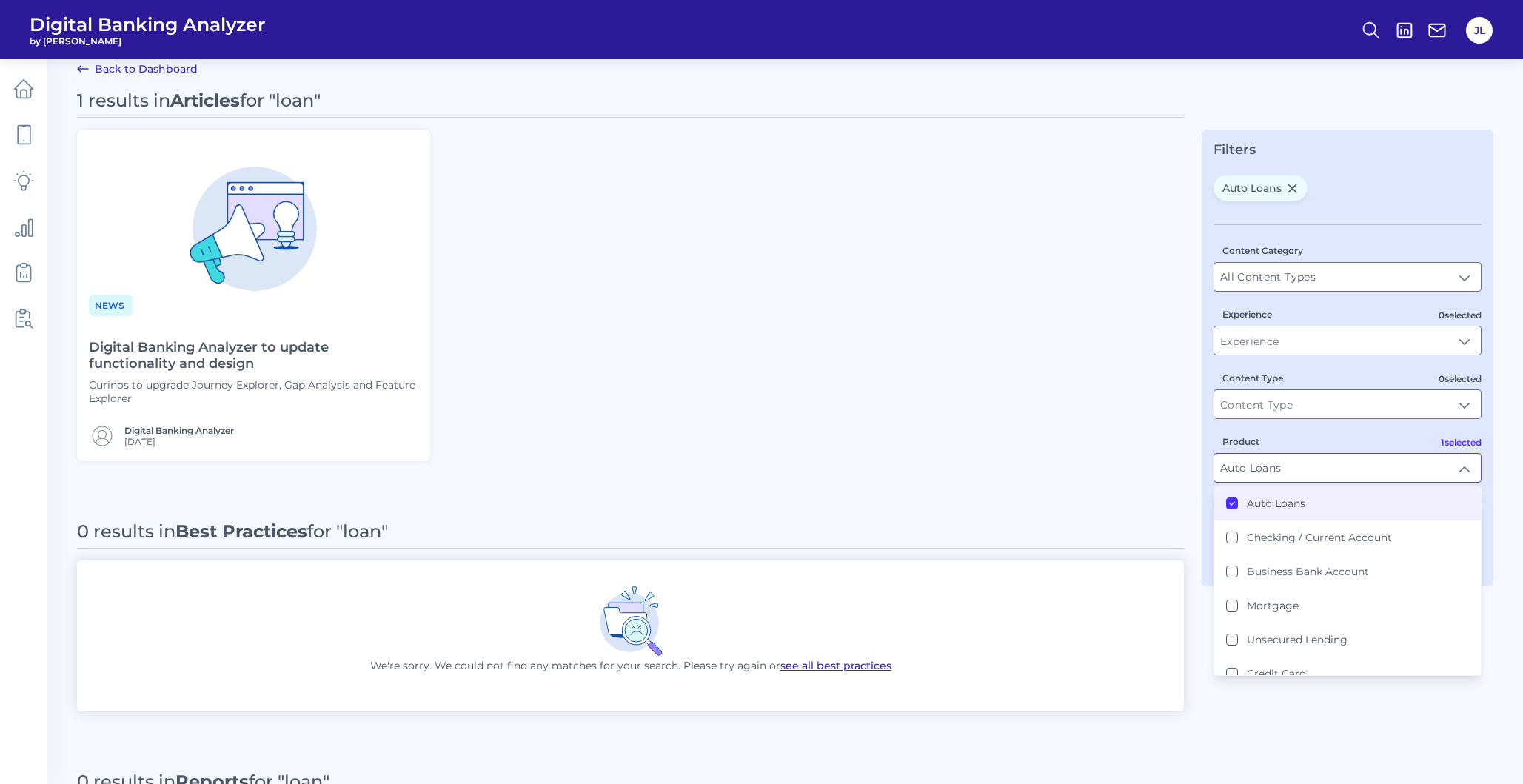
scroll to position [0, 0]
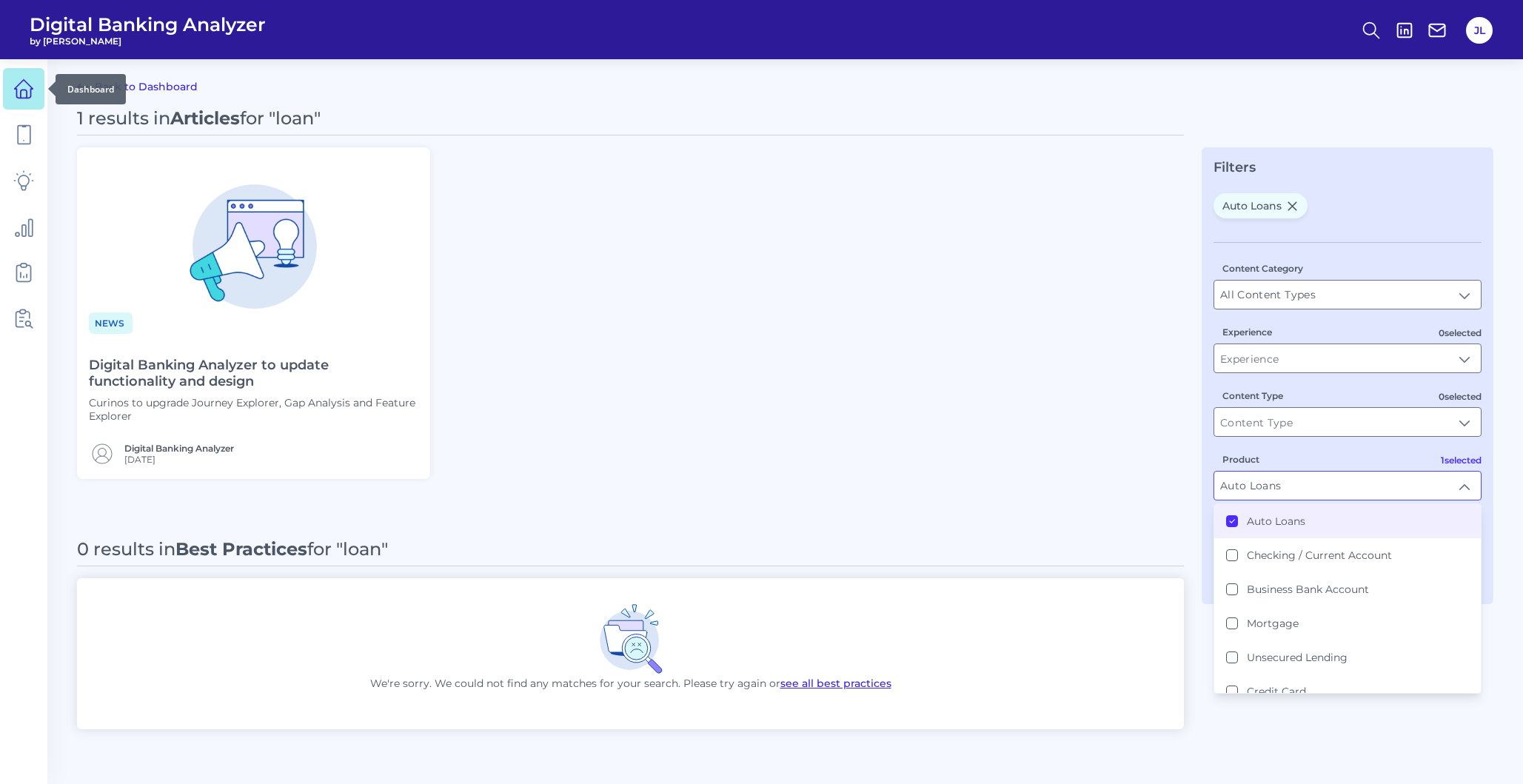
click at [16, 84] on icon at bounding box center [24, 89] width 20 height 20
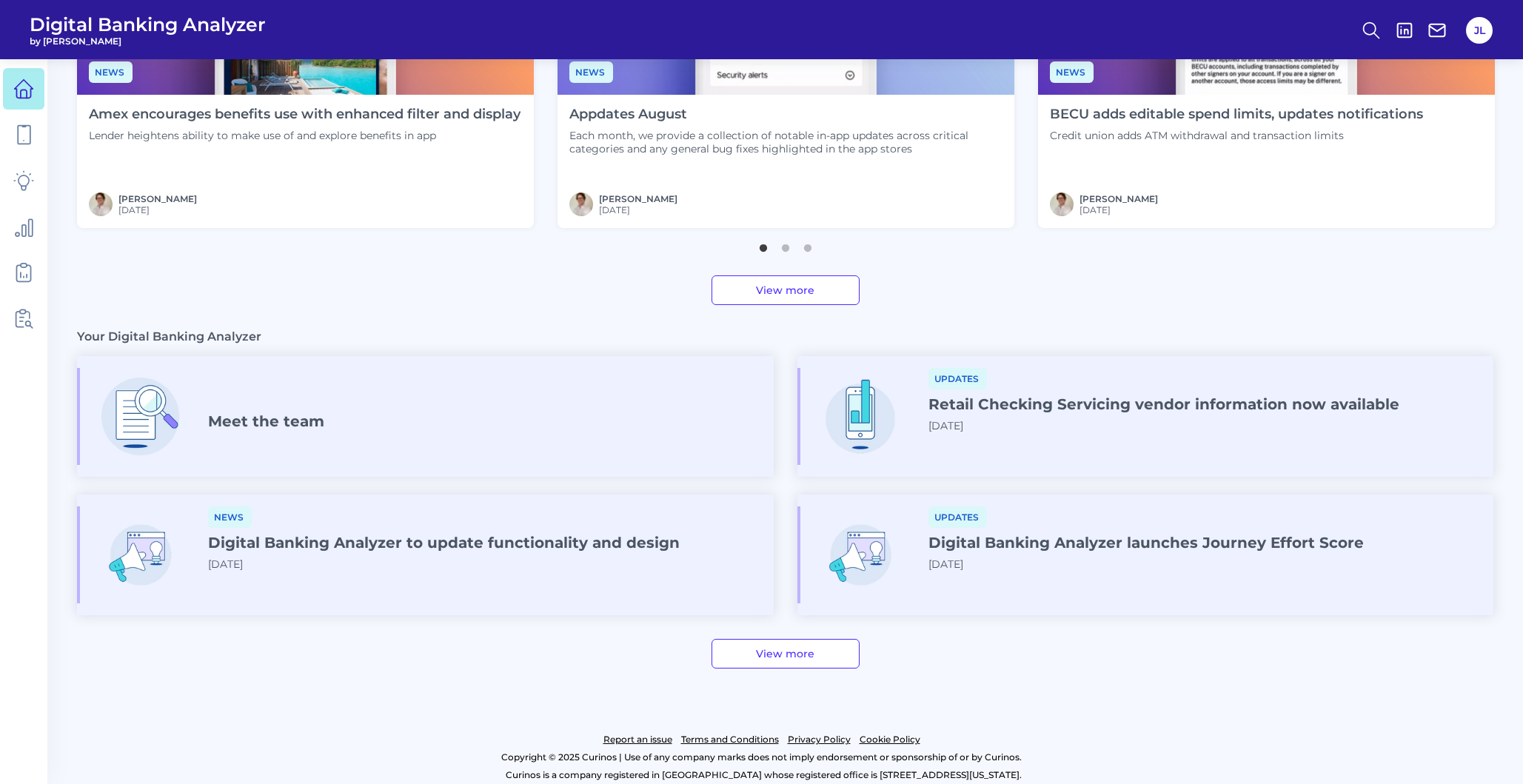
scroll to position [644, 0]
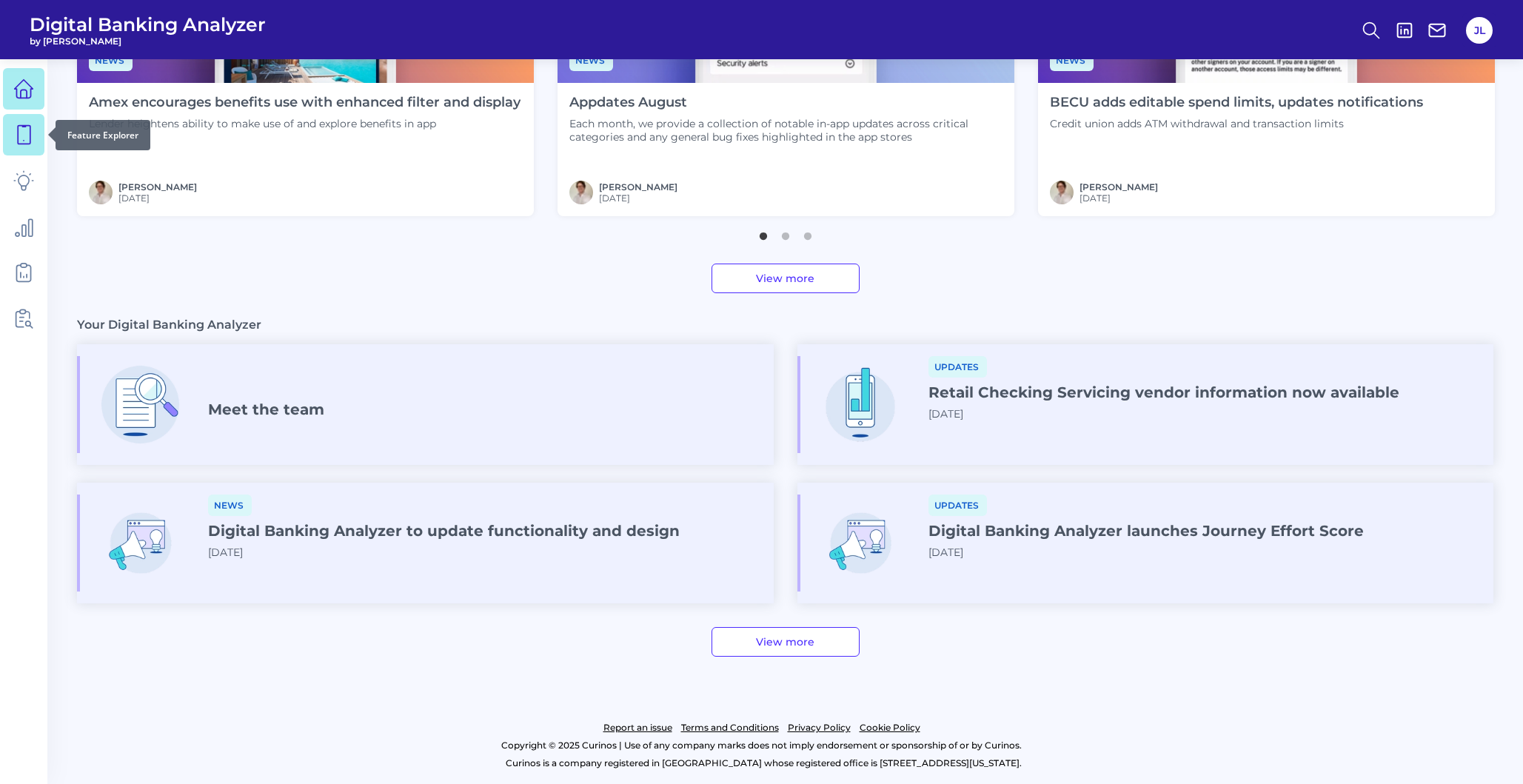
click at [20, 142] on icon at bounding box center [24, 135] width 20 height 20
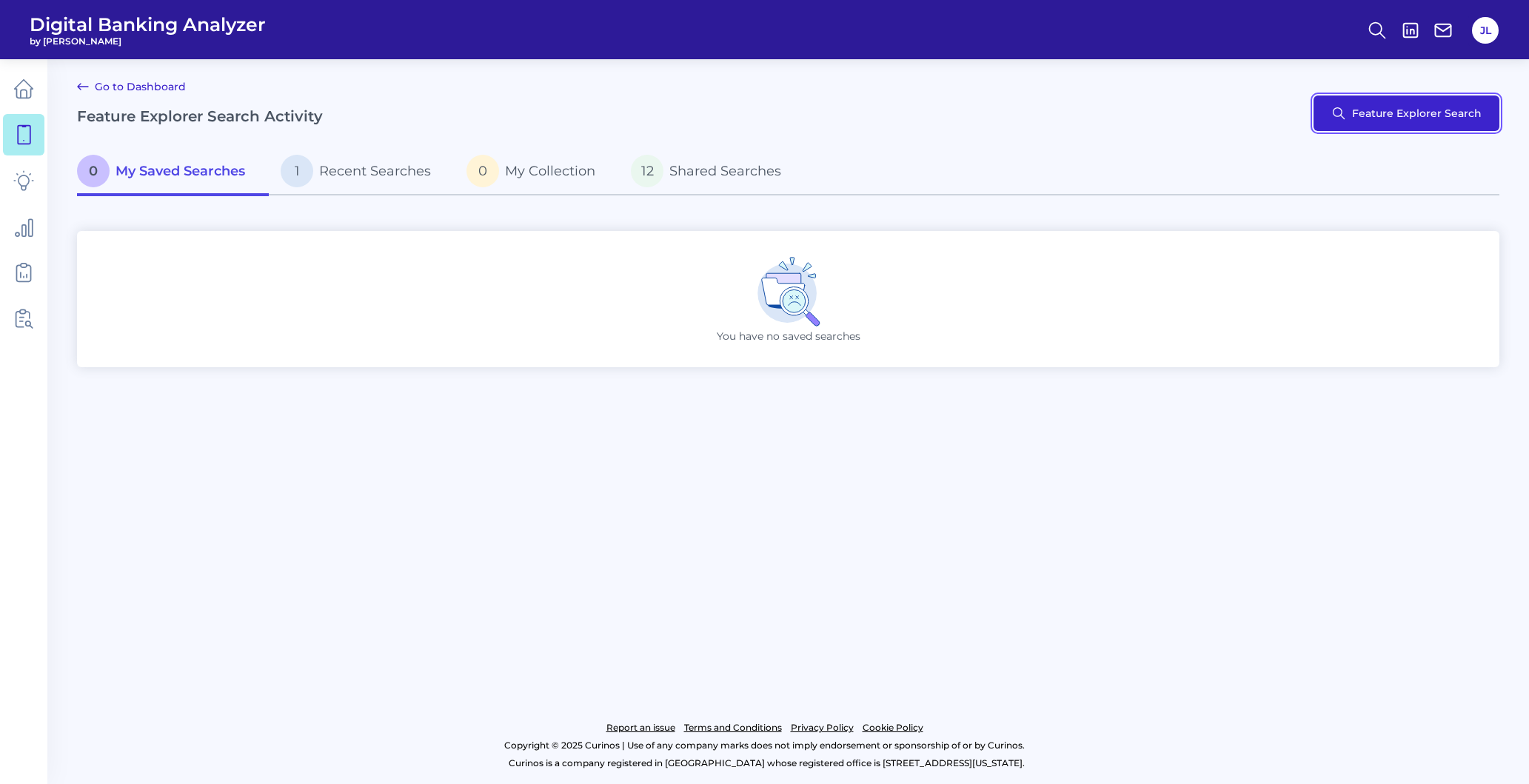
click at [1371, 97] on button "Feature Explorer Search" at bounding box center [1406, 114] width 186 height 36
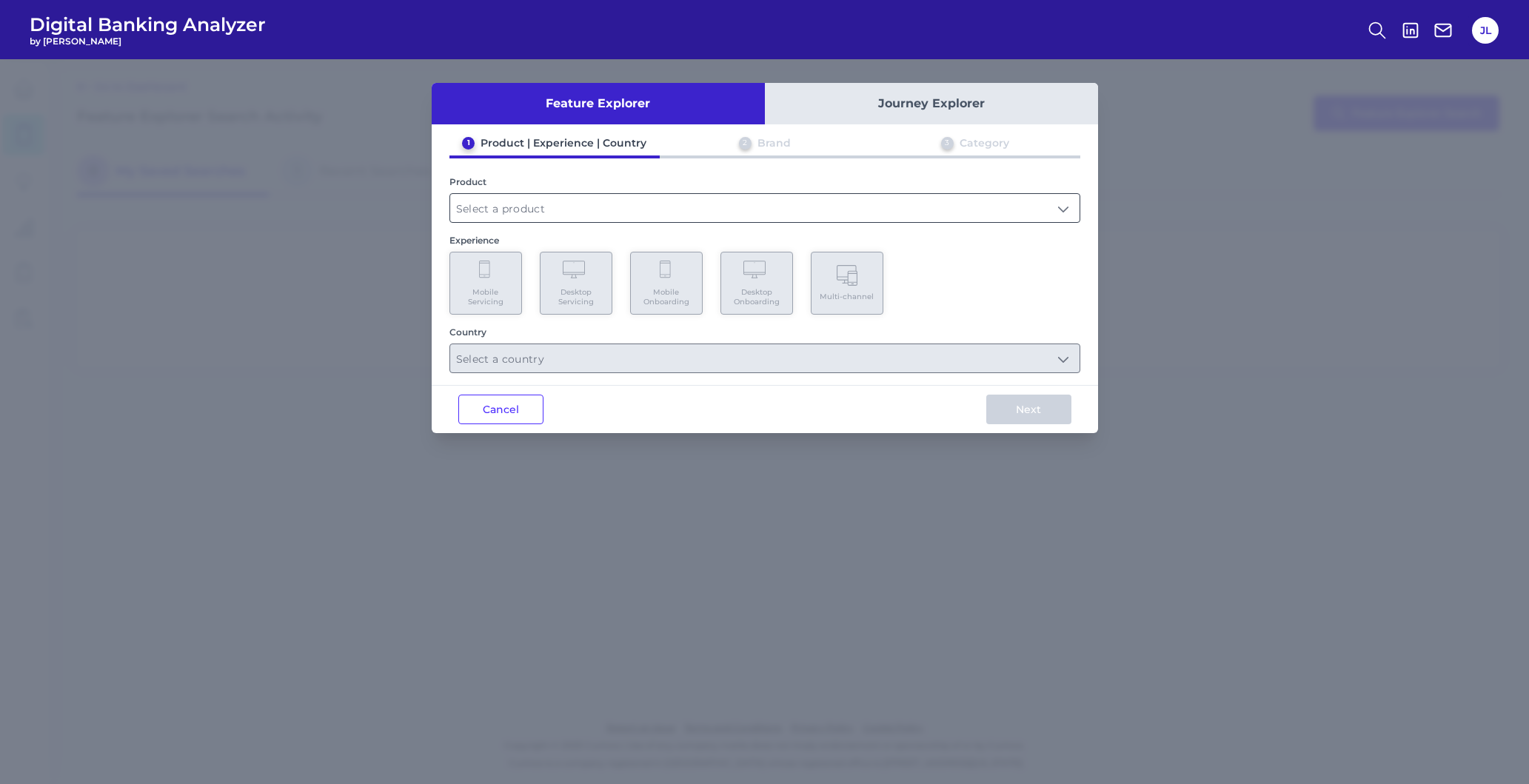
click at [581, 205] on input "text" at bounding box center [765, 208] width 629 height 28
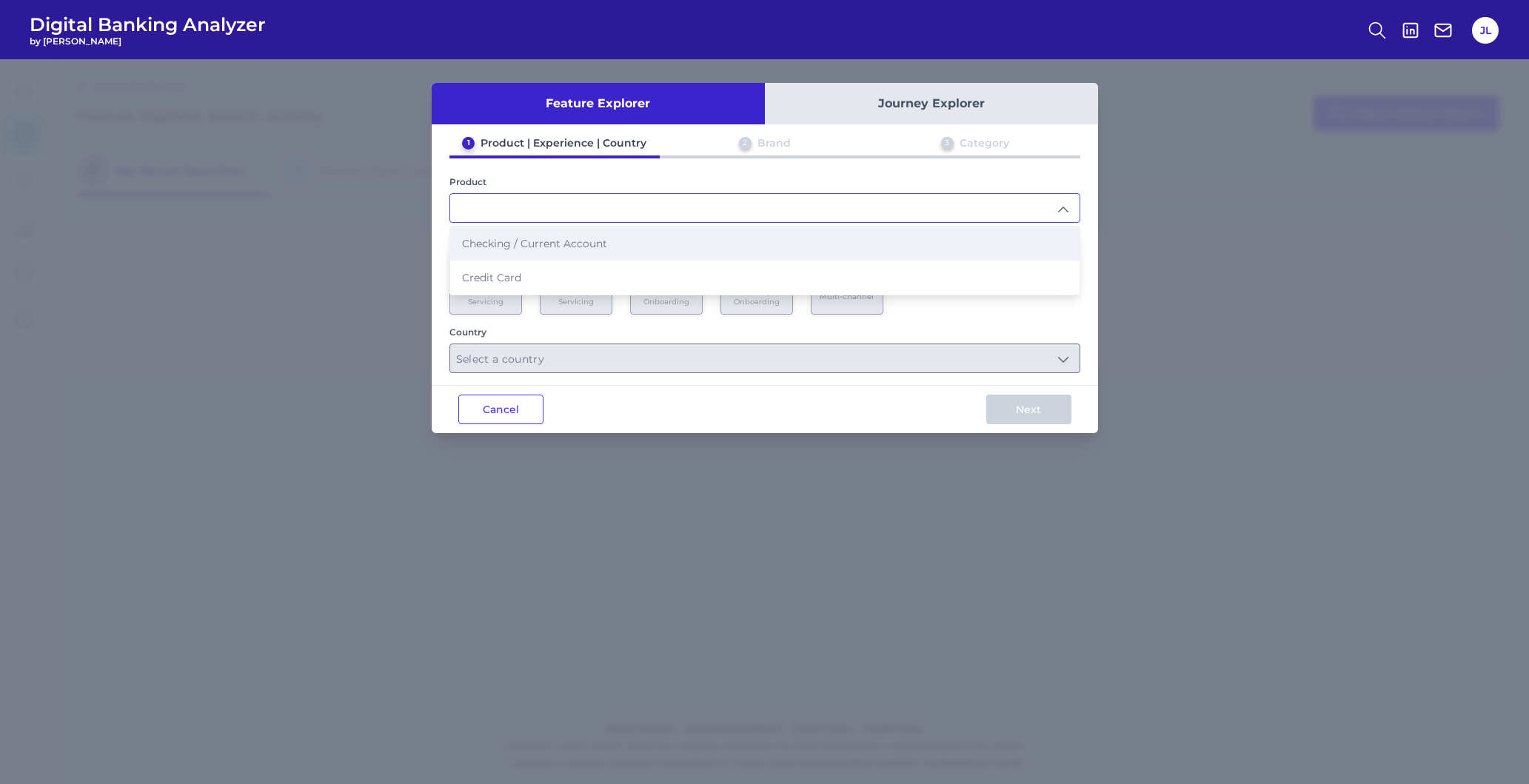
click at [607, 242] on li "Checking / Current Account" at bounding box center [765, 243] width 629 height 34
type input "Checking / Current Account"
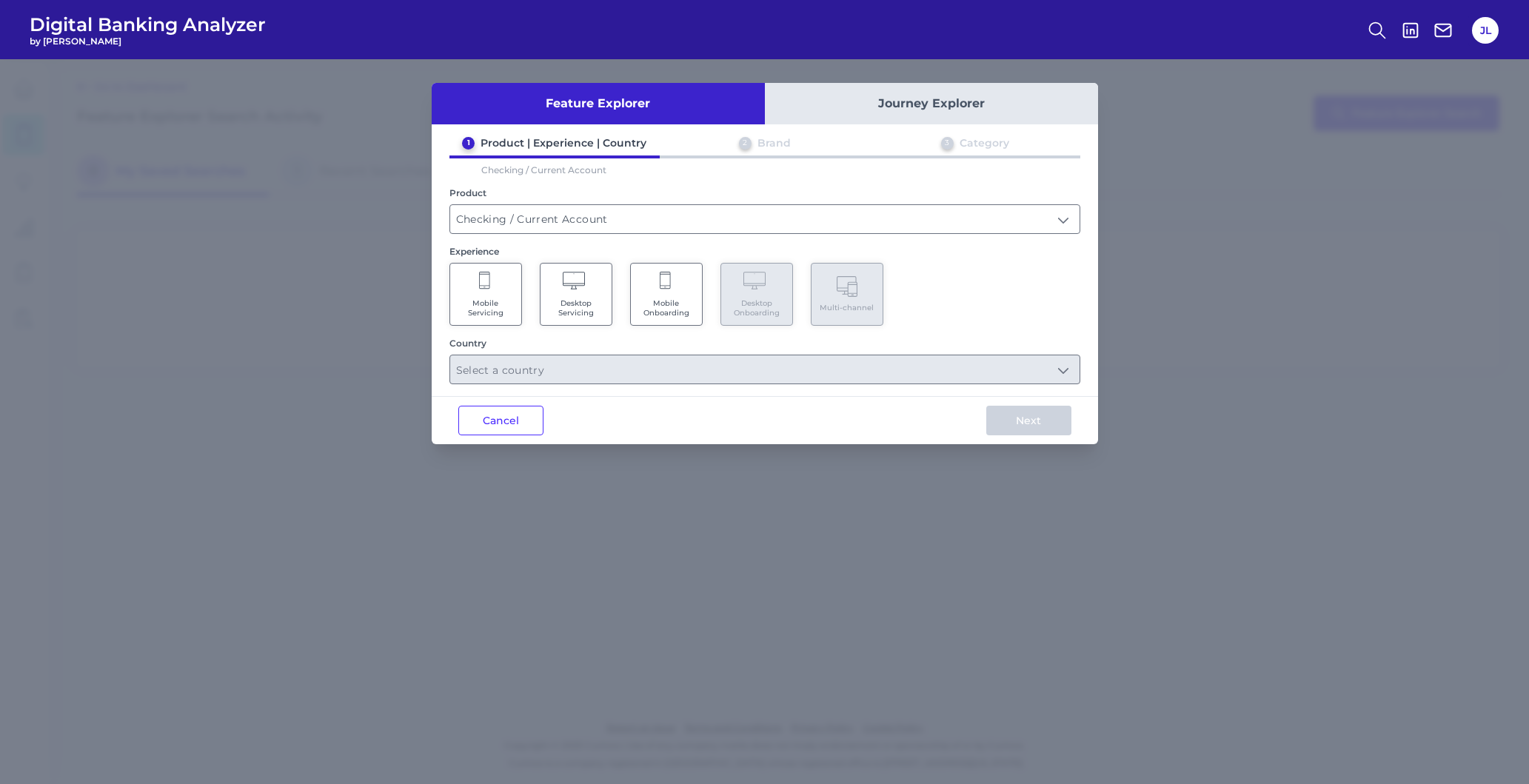
click at [482, 309] on span "Mobile Servicing" at bounding box center [486, 308] width 56 height 19
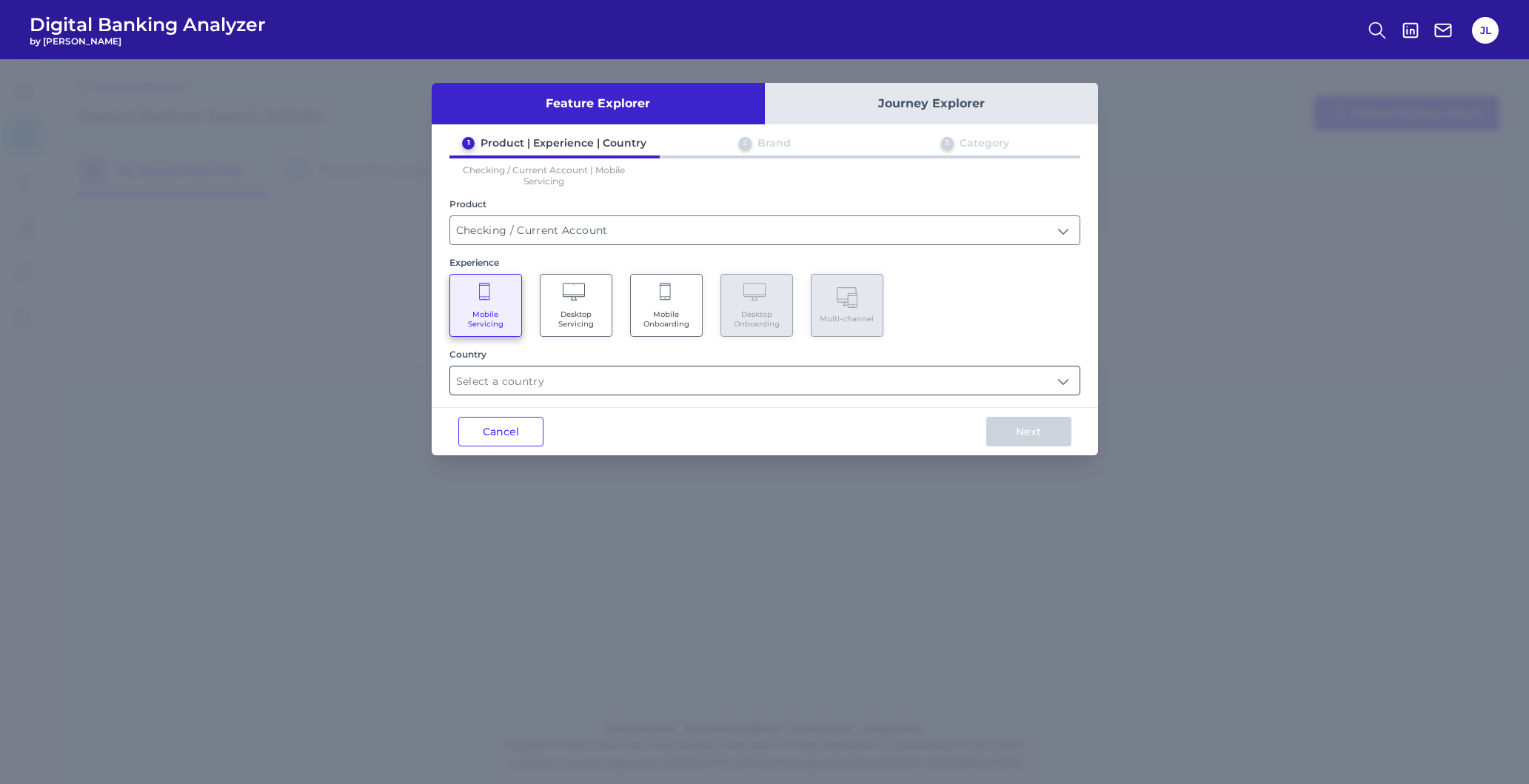
click at [654, 378] on input "text" at bounding box center [765, 380] width 629 height 28
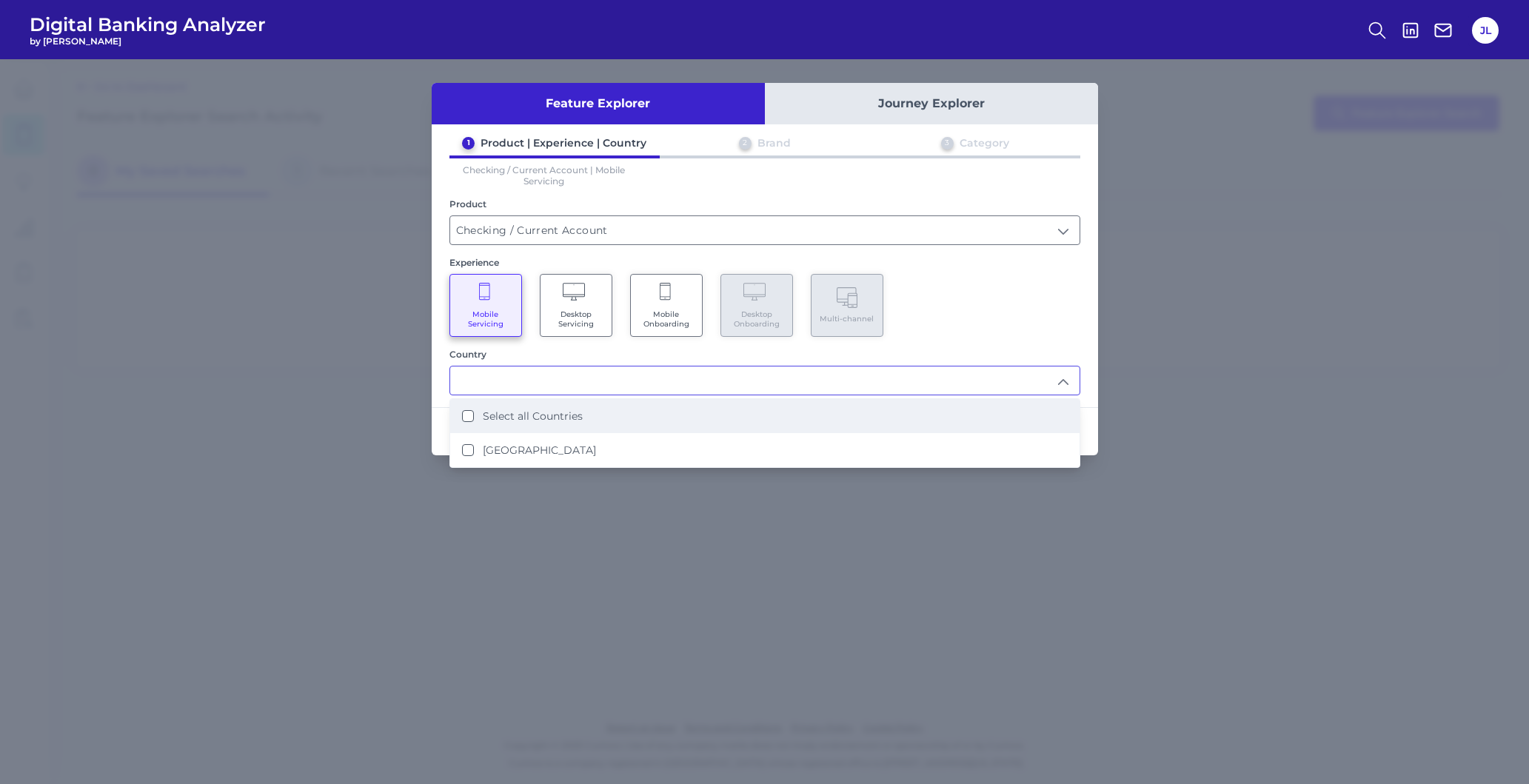
click at [626, 405] on li "Select all Countries" at bounding box center [765, 416] width 629 height 34
type input "Select all Countries"
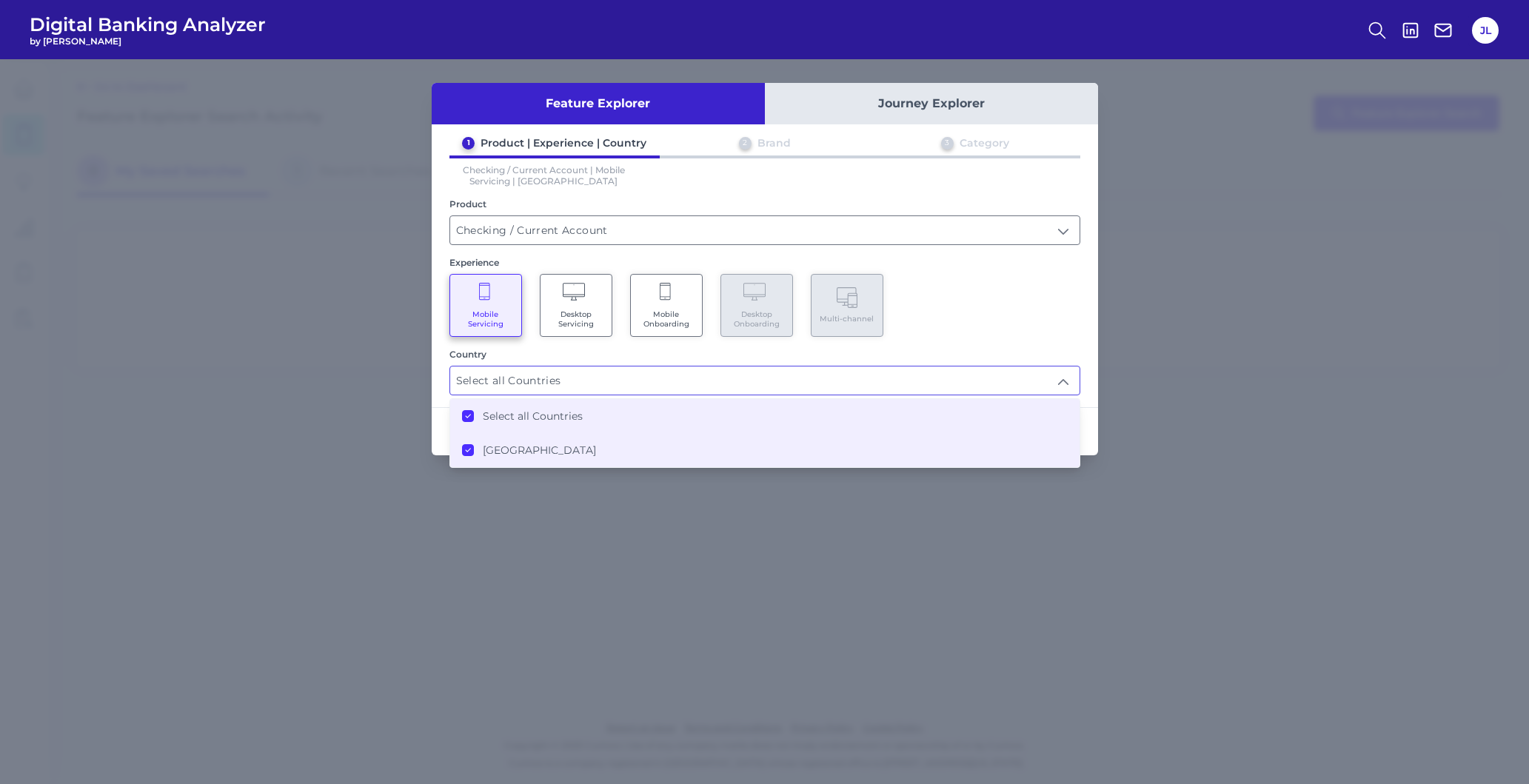
click at [760, 150] on div "2 Brand" at bounding box center [765, 146] width 210 height 19
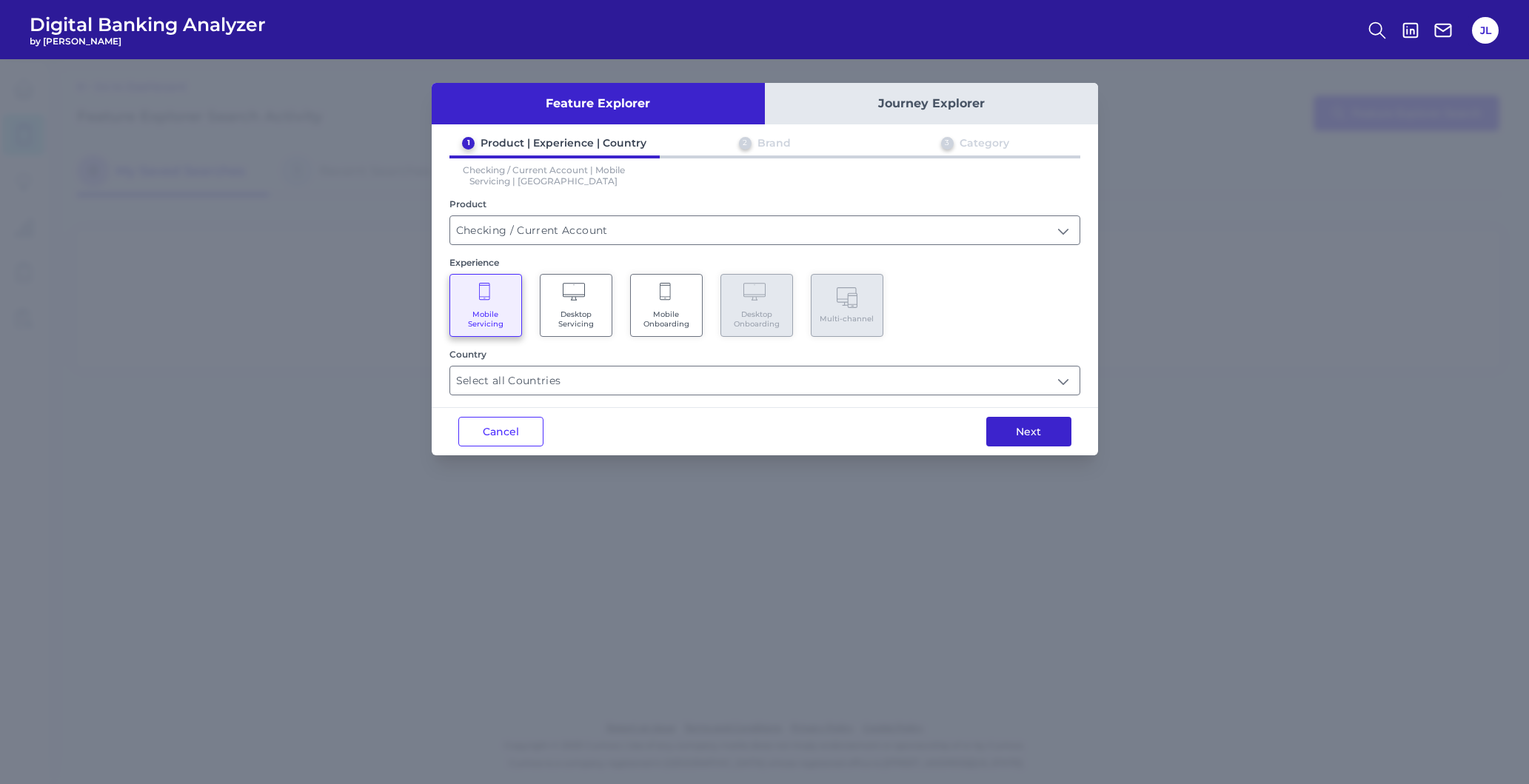
click at [1015, 422] on button "Next" at bounding box center [1029, 431] width 85 height 30
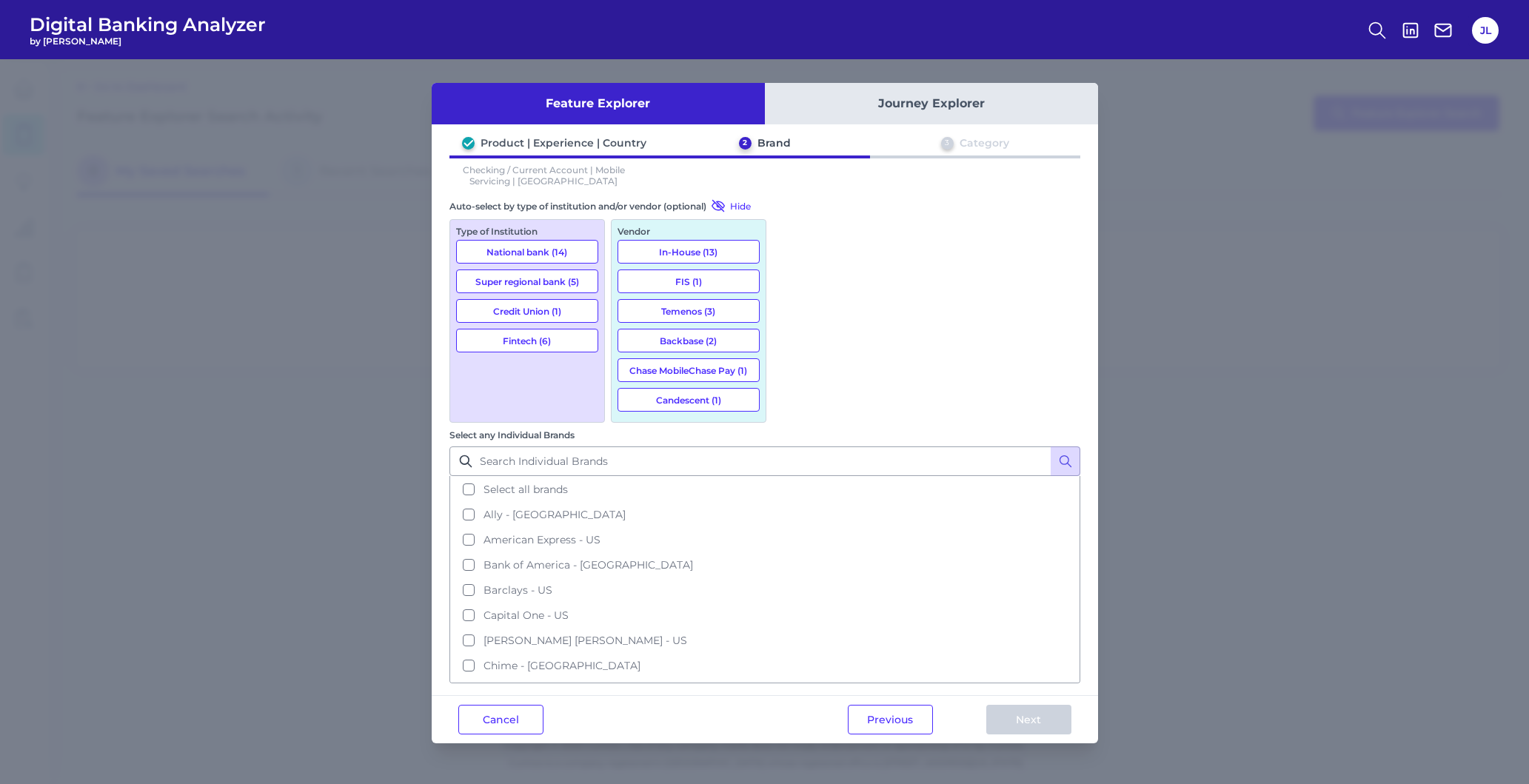
click at [976, 137] on div "Category" at bounding box center [985, 143] width 49 height 14
click at [588, 252] on button "National bank (14)" at bounding box center [527, 252] width 142 height 24
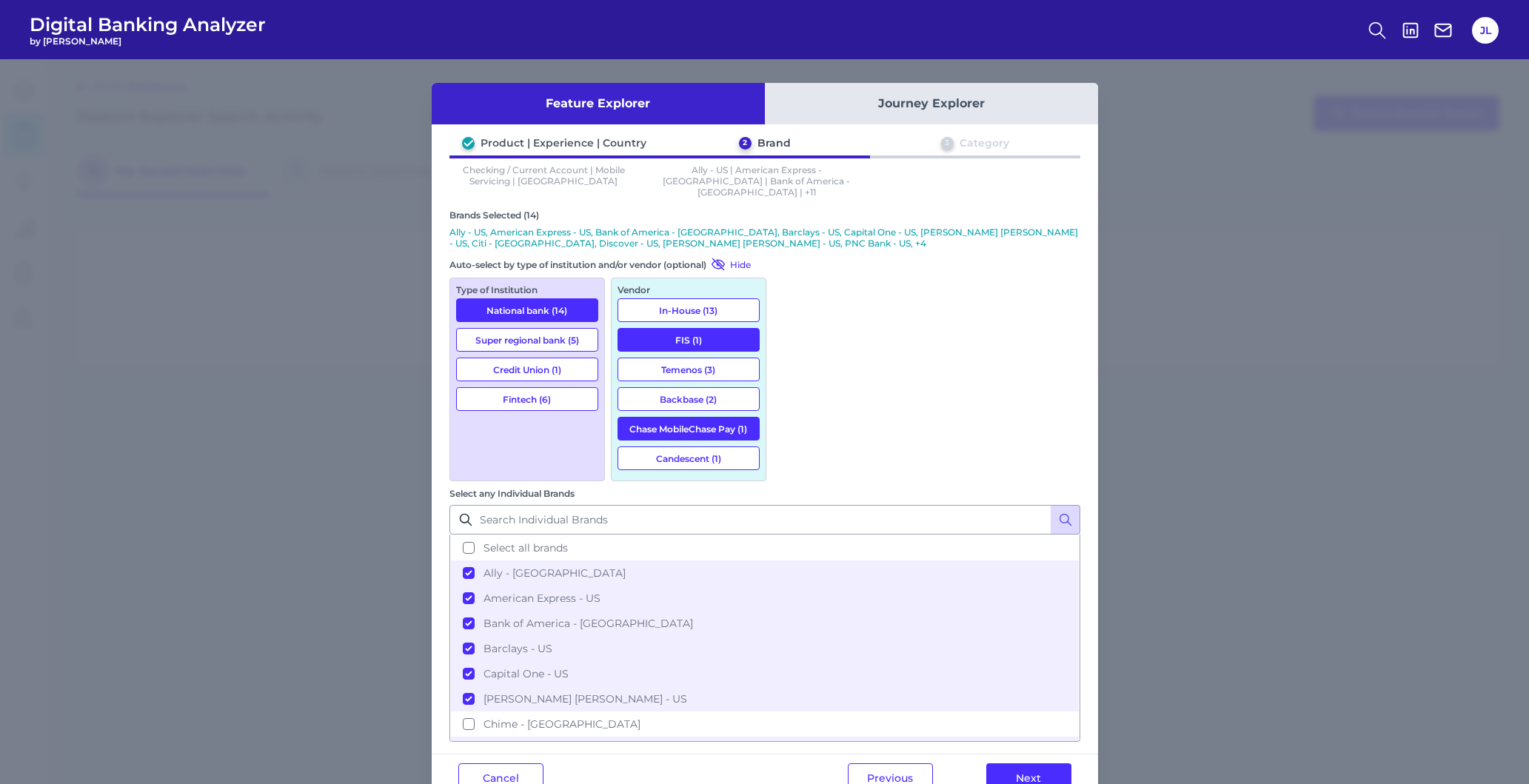
click at [570, 328] on button "Super regional bank (5)" at bounding box center [527, 340] width 142 height 24
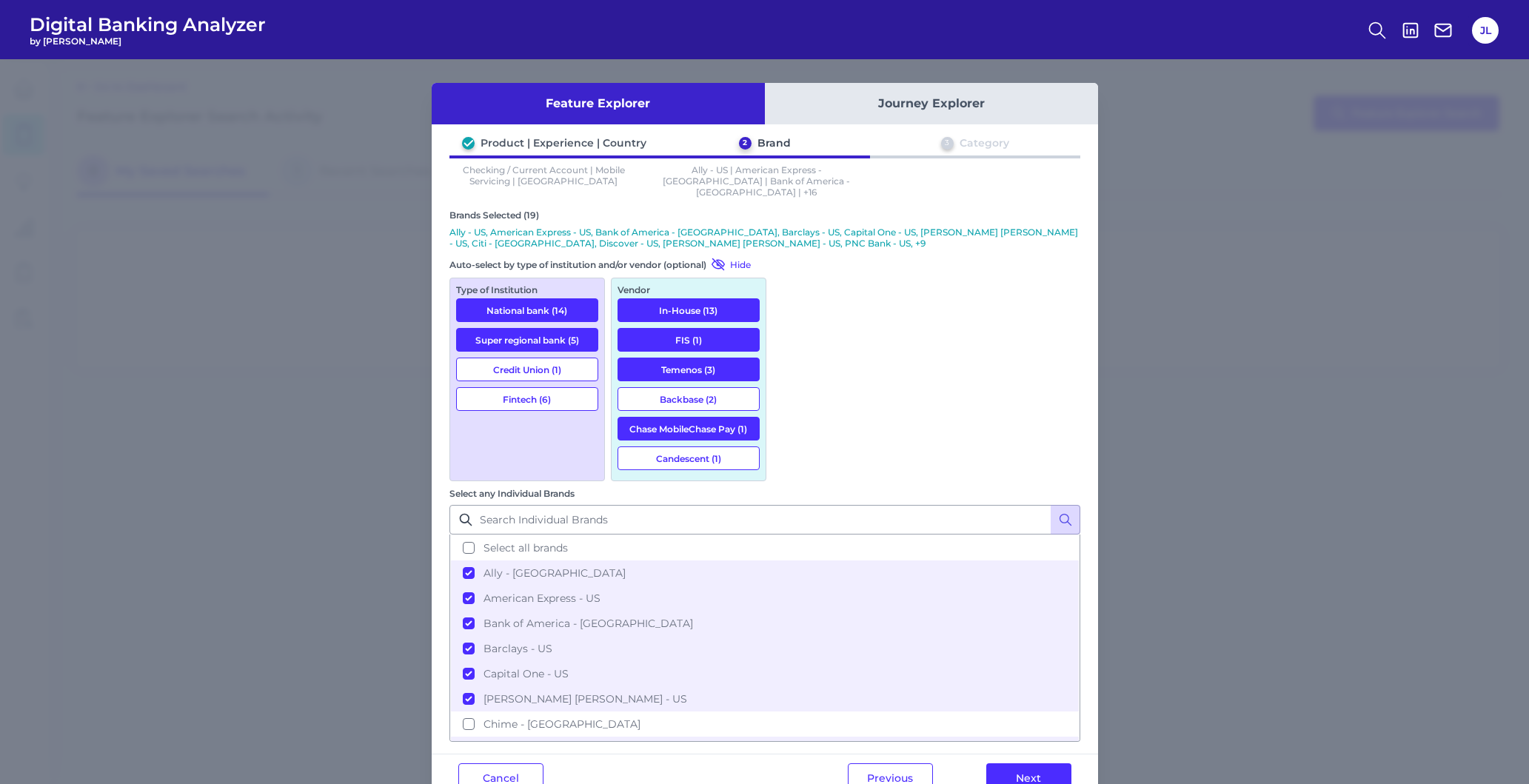
click at [544, 360] on button "Credit Union (1)" at bounding box center [527, 370] width 142 height 24
click at [543, 387] on button "Fintech (6)" at bounding box center [527, 399] width 142 height 24
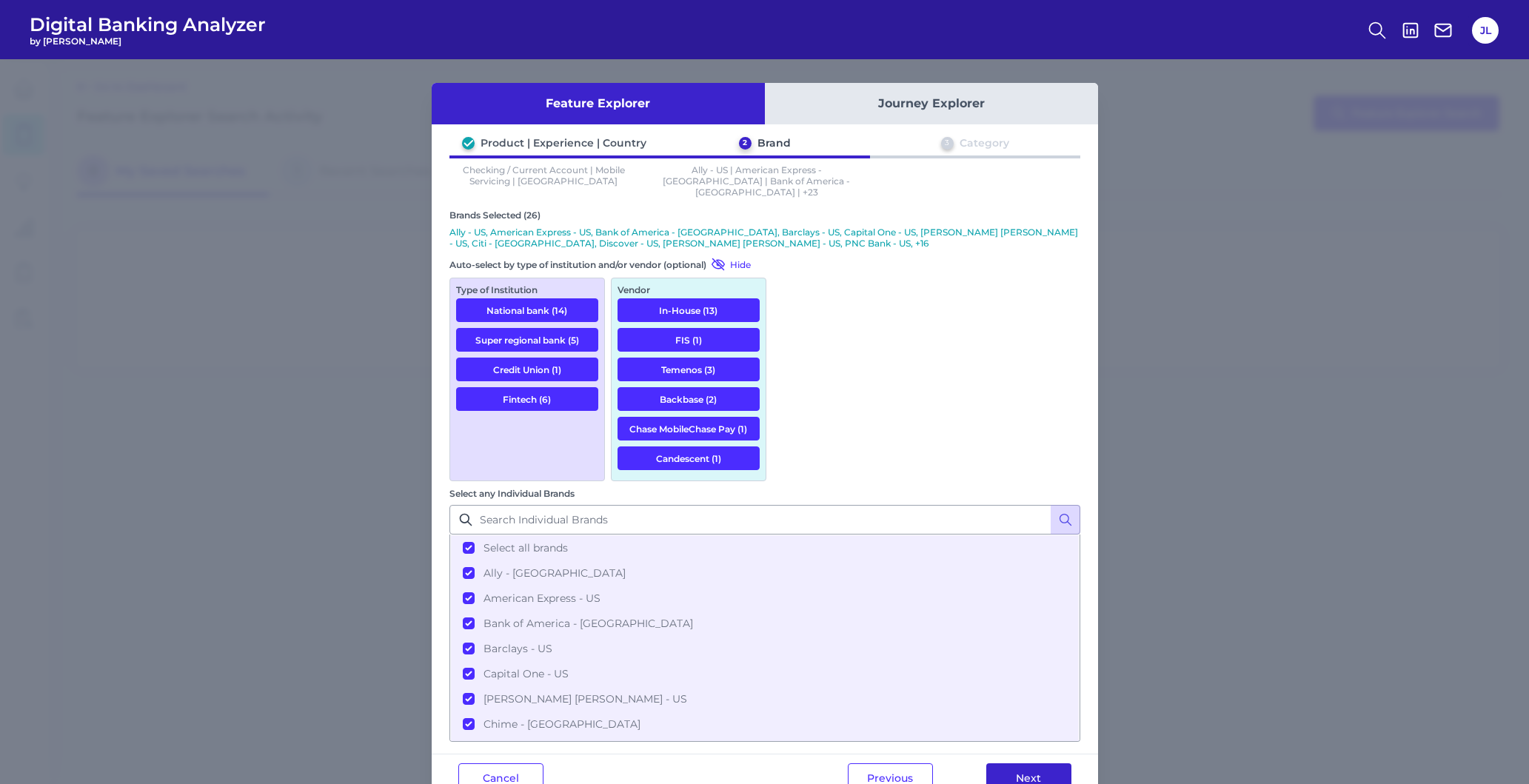
click at [1050, 763] on button "Next" at bounding box center [1029, 777] width 85 height 30
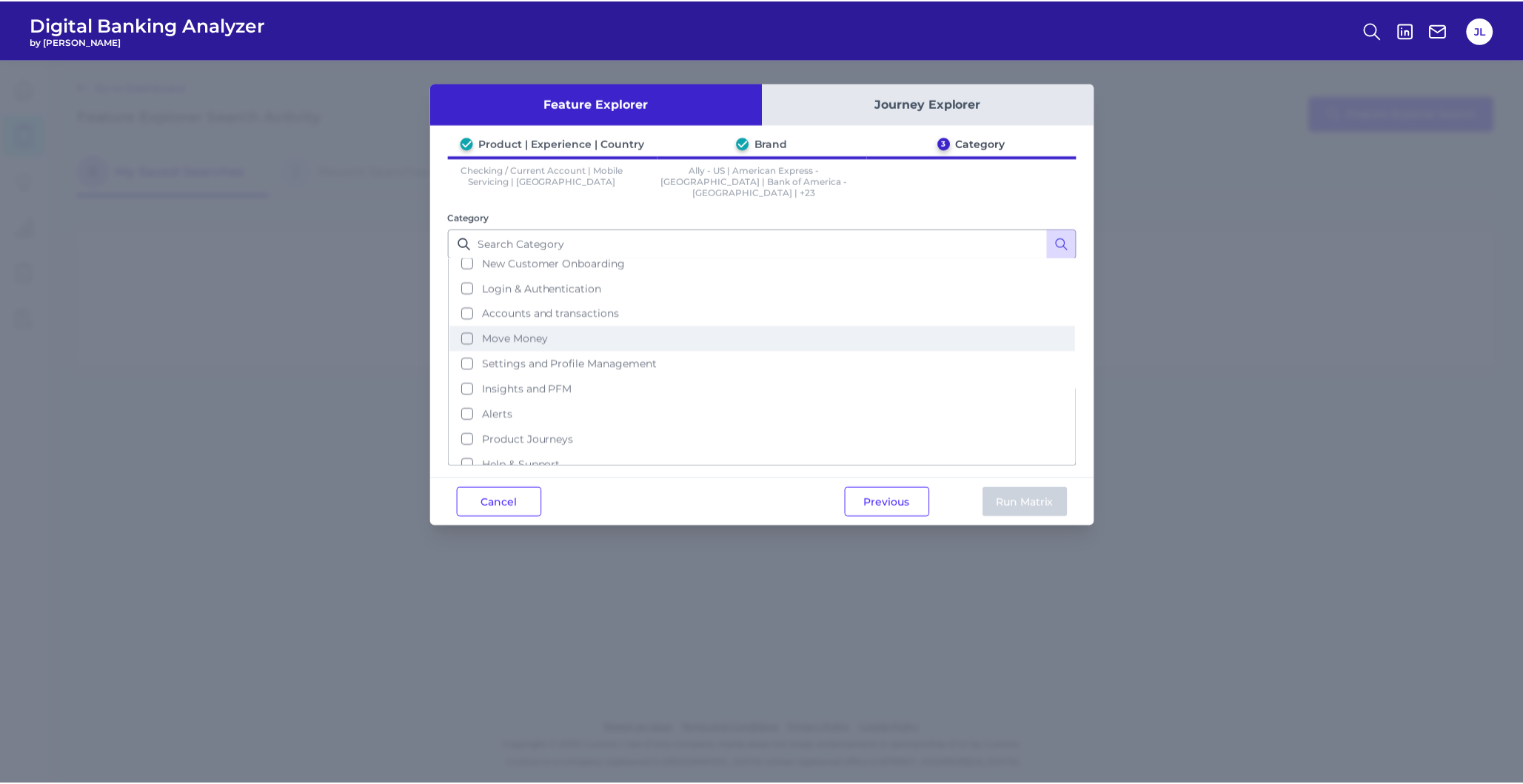
scroll to position [72, 0]
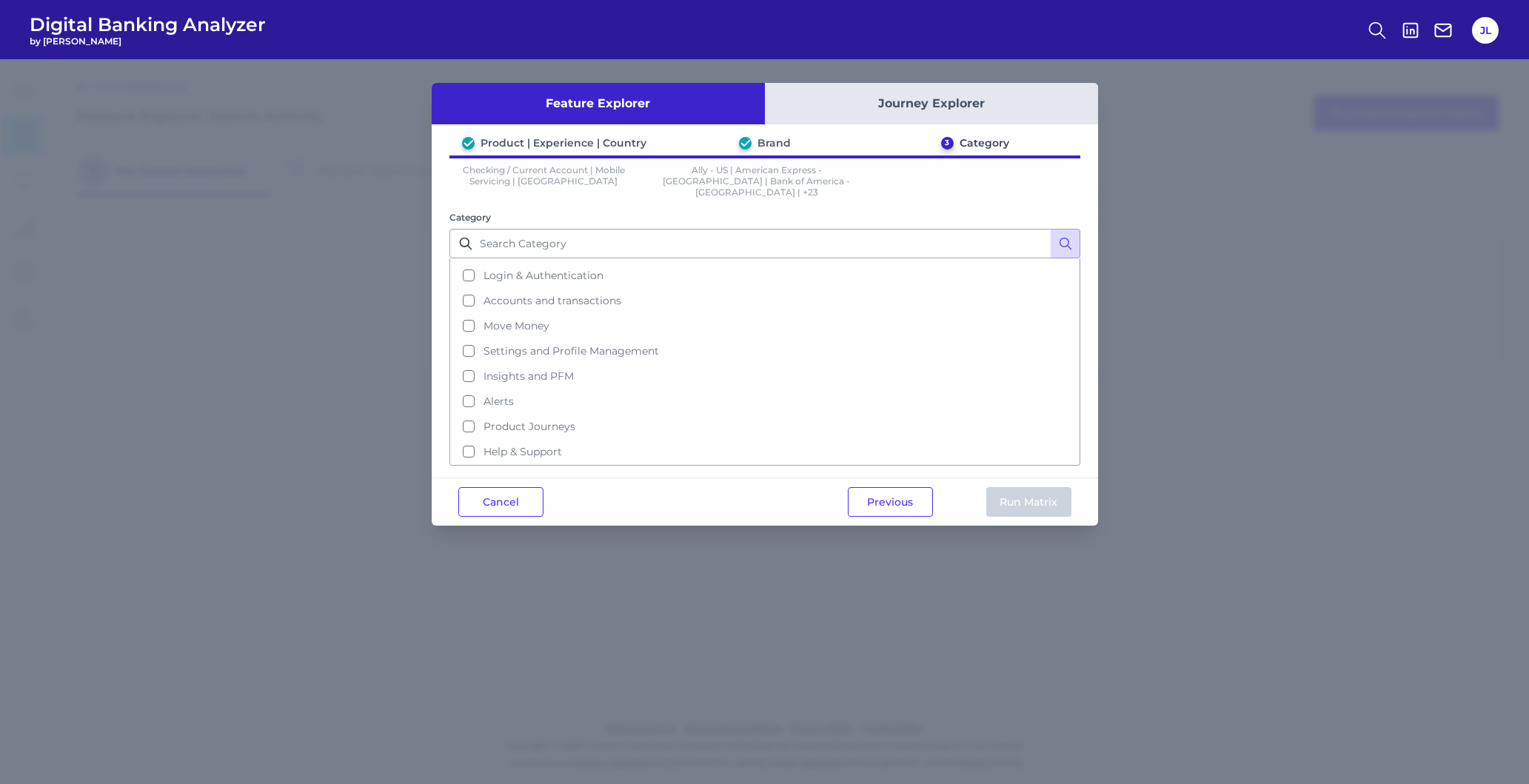
click at [1028, 105] on button "Journey Explorer" at bounding box center [931, 103] width 333 height 42
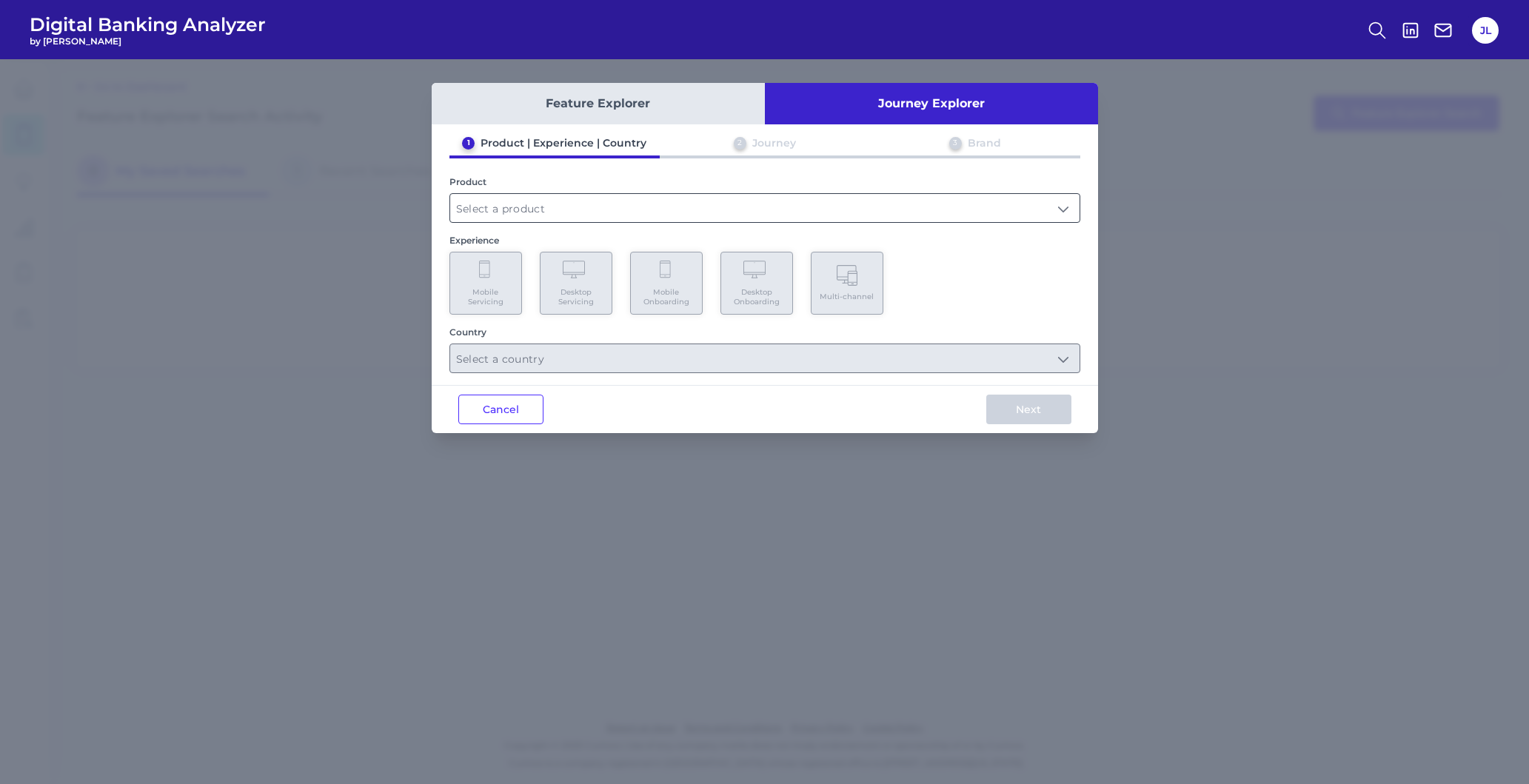
click at [900, 209] on input "text" at bounding box center [765, 208] width 629 height 28
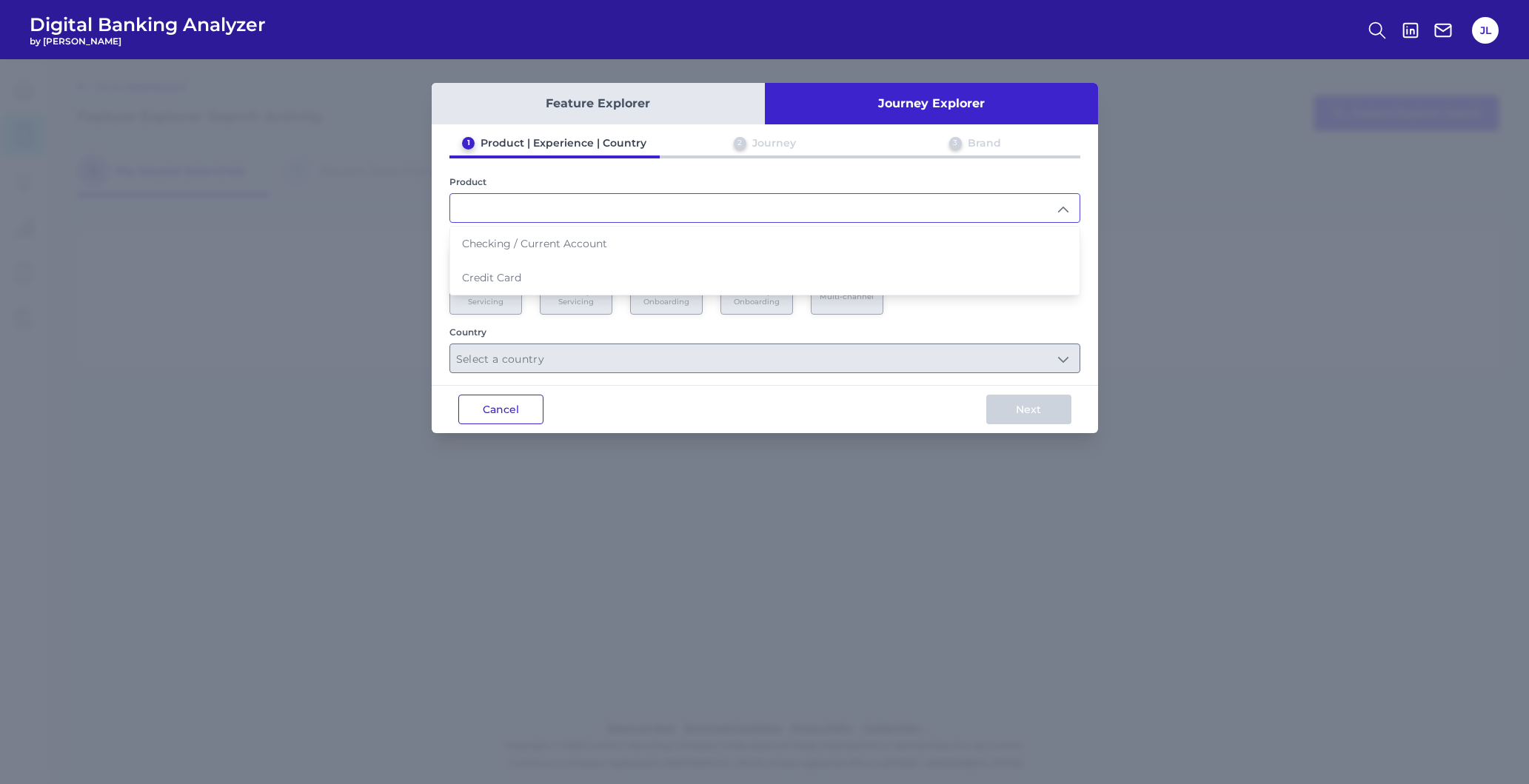
click at [522, 416] on button "Cancel" at bounding box center [500, 409] width 85 height 30
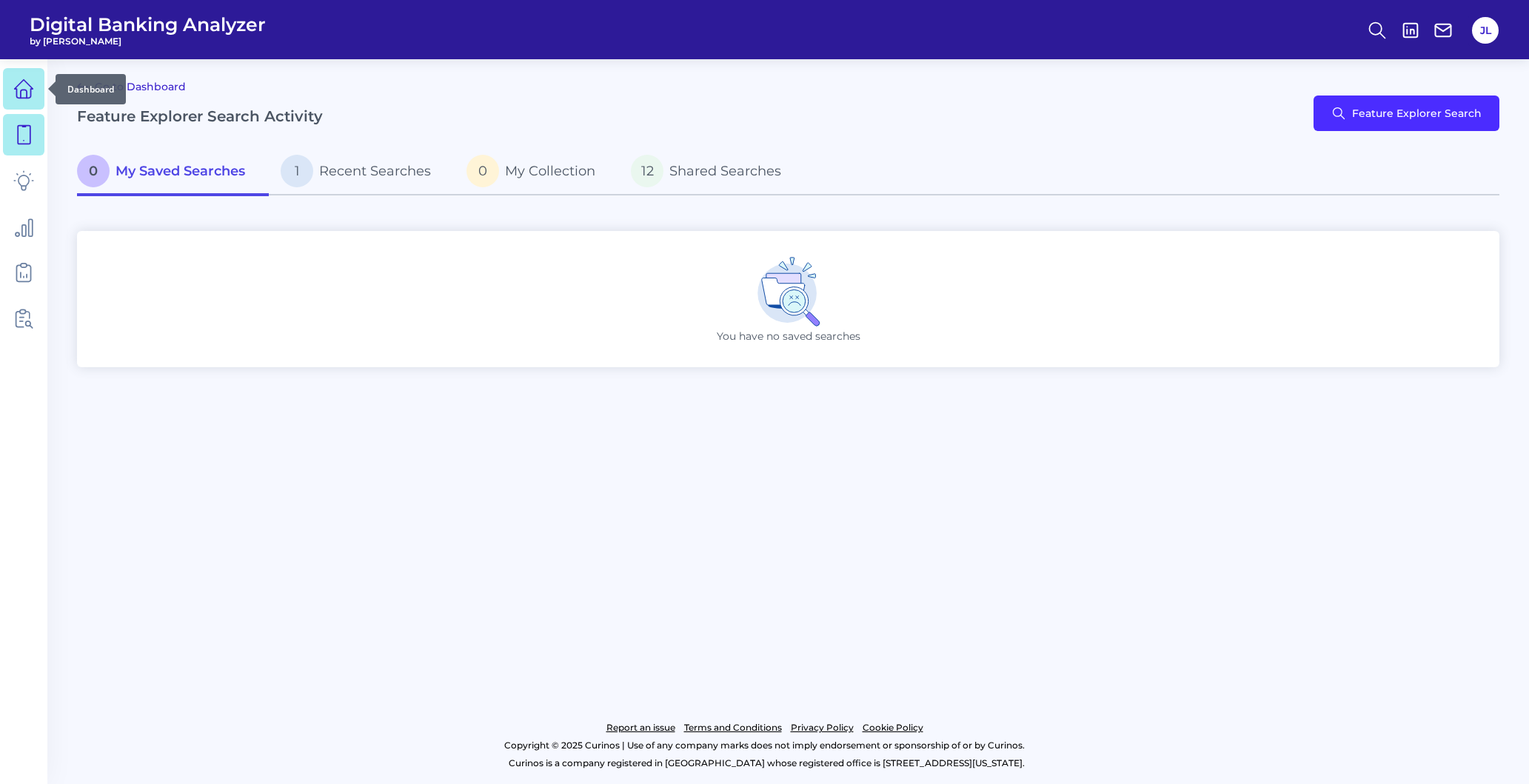
click at [17, 90] on icon at bounding box center [24, 89] width 20 height 20
